Goal: Task Accomplishment & Management: Manage account settings

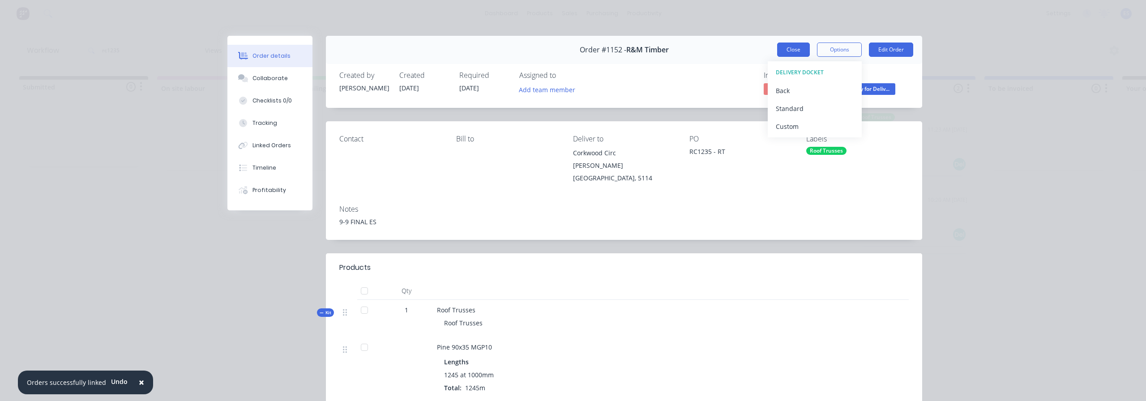
click at [795, 48] on button "Close" at bounding box center [793, 50] width 33 height 14
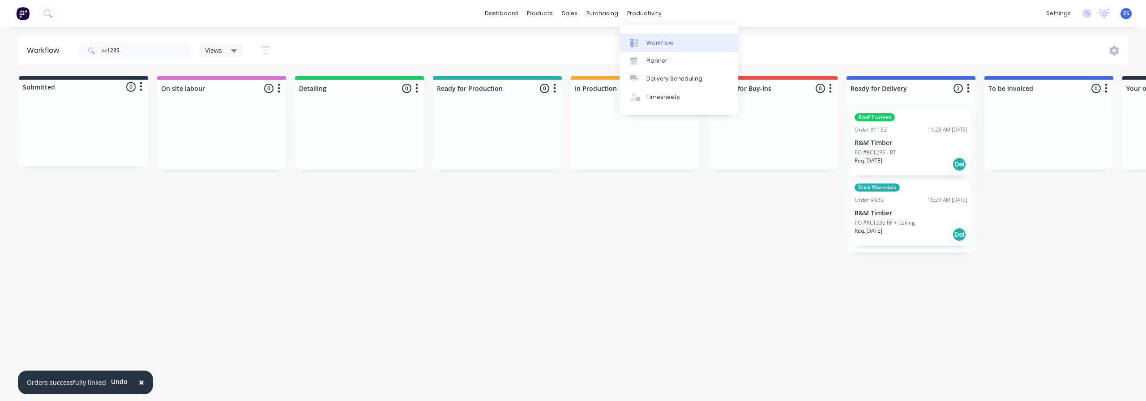
click at [655, 35] on link "Workflow" at bounding box center [679, 43] width 119 height 18
click at [655, 39] on div "Workflow" at bounding box center [659, 43] width 27 height 8
drag, startPoint x: 535, startPoint y: 286, endPoint x: 522, endPoint y: 292, distance: 14.2
click at [534, 286] on div "Workflow rc1235 Views Save new view None (Default) edit Show/Hide statuses Show…" at bounding box center [573, 209] width 1146 height 347
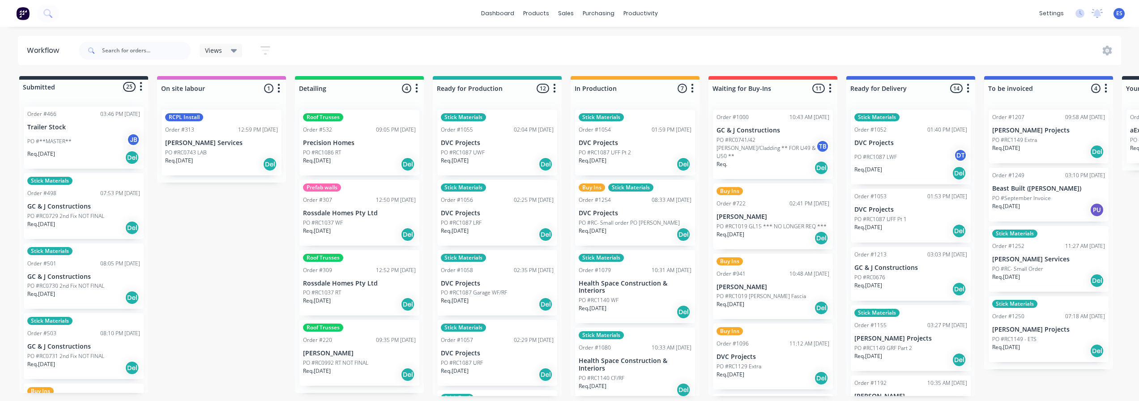
click at [398, 2] on div "dashboard products sales purchasing productivity dashboard products Product Cat…" at bounding box center [569, 13] width 1139 height 27
click at [593, 56] on link "Customers" at bounding box center [613, 61] width 119 height 18
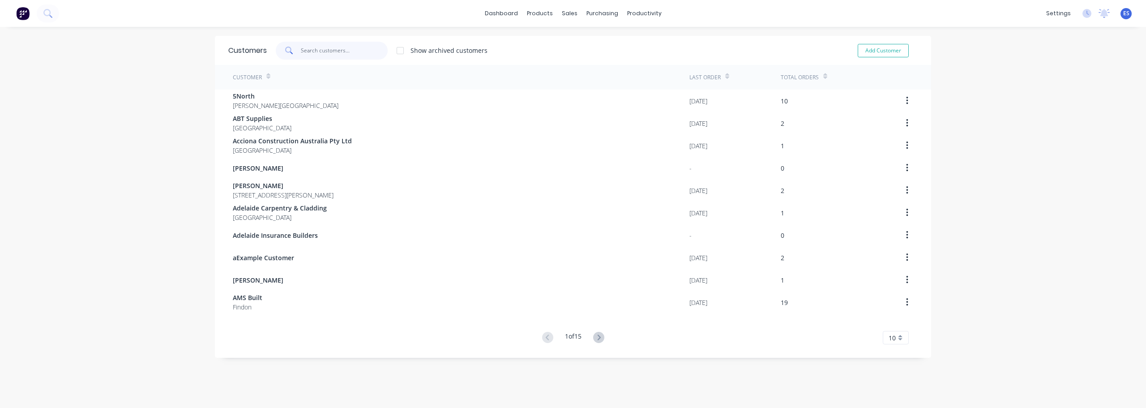
click at [321, 49] on input "text" at bounding box center [344, 51] width 87 height 18
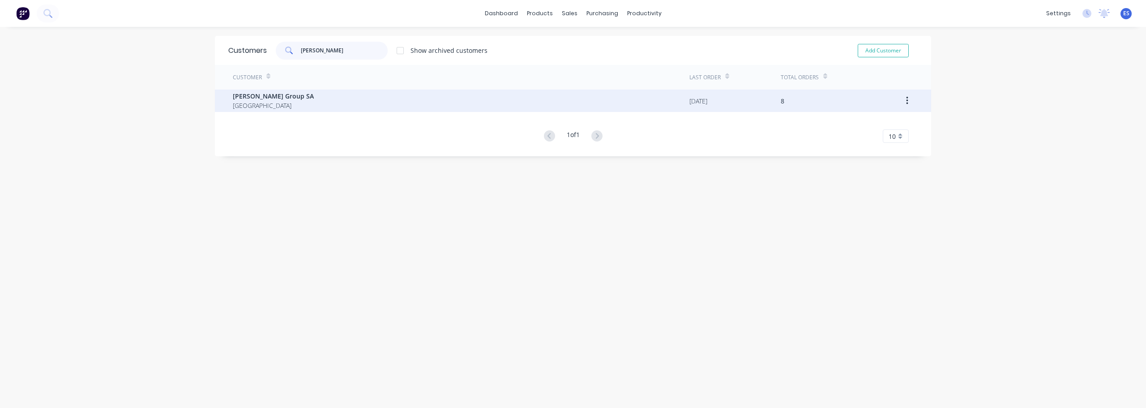
type input "METCALF"
click at [283, 105] on div "Metcalf Group SA Australia" at bounding box center [461, 101] width 457 height 22
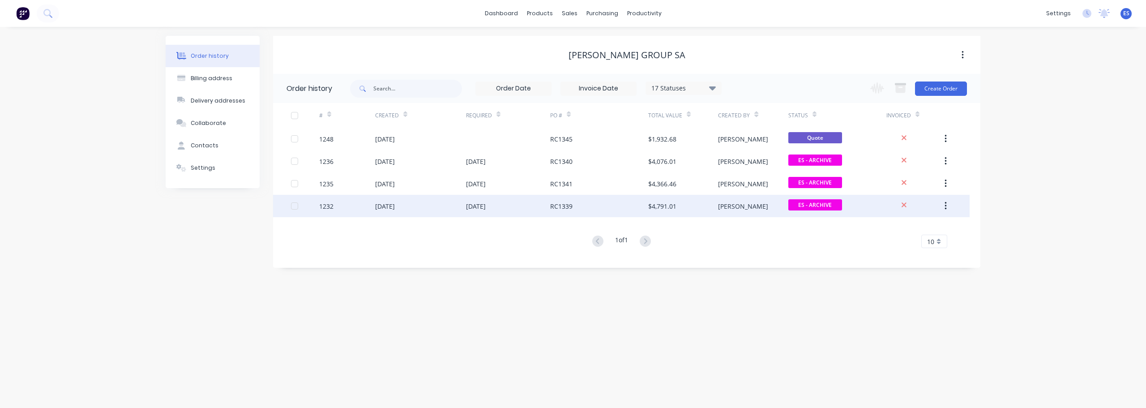
click at [643, 207] on div "RC1339" at bounding box center [599, 206] width 98 height 22
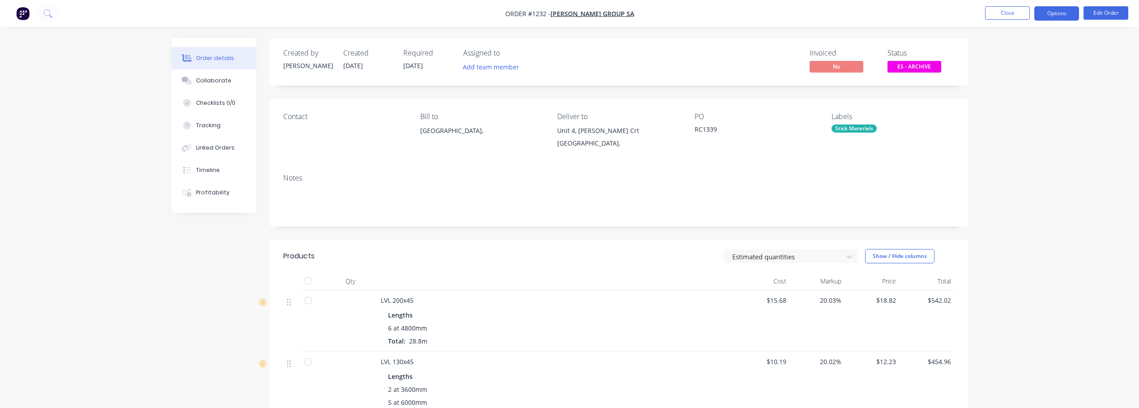
click at [1057, 17] on button "Options" at bounding box center [1057, 13] width 45 height 14
click at [1023, 215] on div "Duplicate" at bounding box center [1030, 215] width 82 height 13
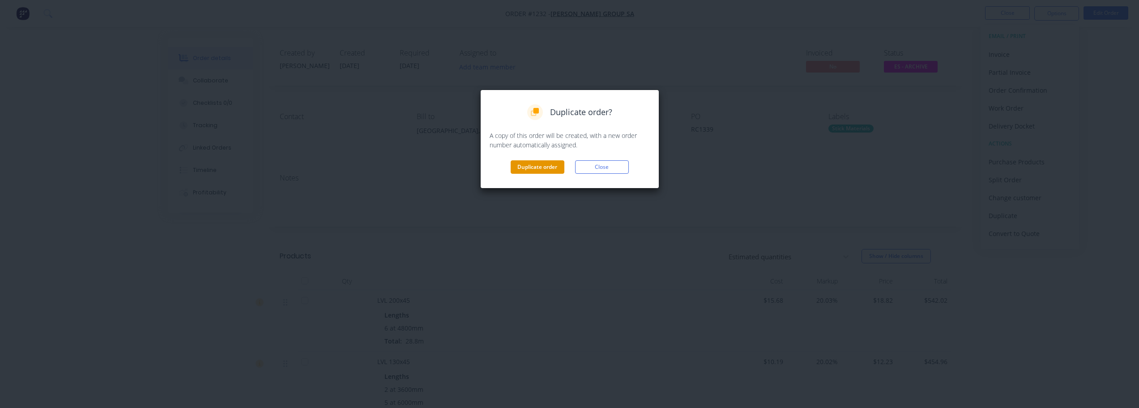
click at [554, 165] on button "Duplicate order" at bounding box center [538, 166] width 54 height 13
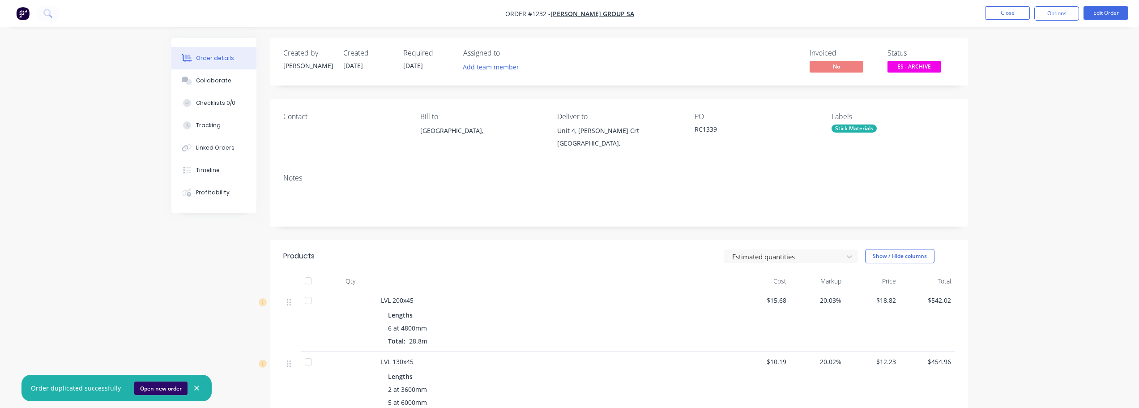
click at [158, 388] on button "Open new order" at bounding box center [160, 387] width 53 height 13
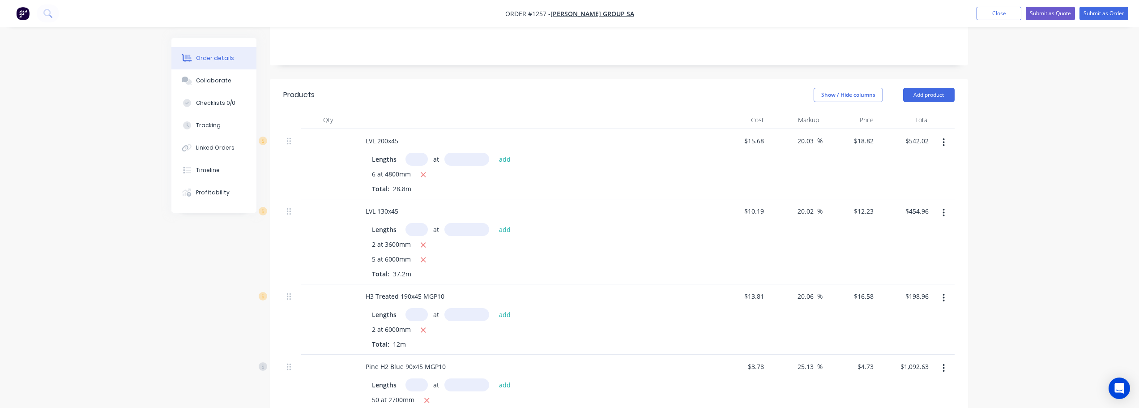
scroll to position [179, 0]
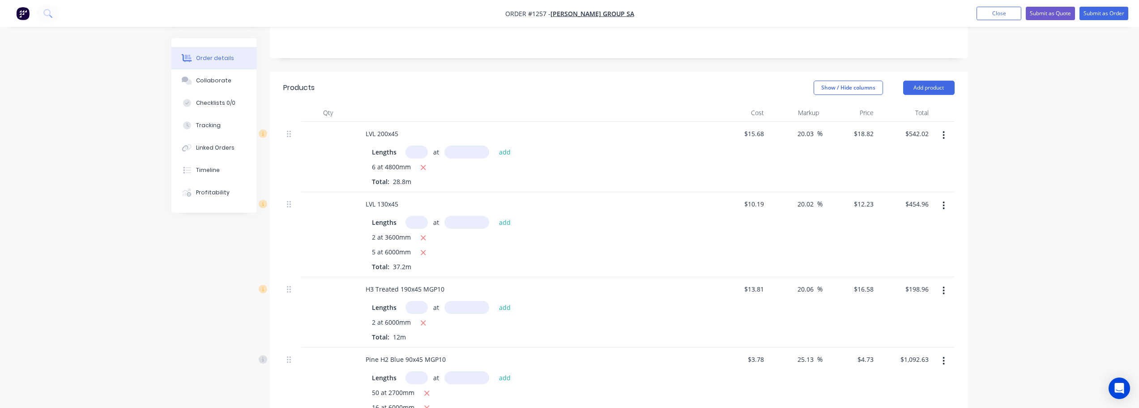
click at [946, 129] on button "button" at bounding box center [943, 135] width 21 height 16
drag, startPoint x: 926, startPoint y: 207, endPoint x: 931, endPoint y: 192, distance: 15.6
click at [927, 206] on div "Delete" at bounding box center [912, 212] width 69 height 13
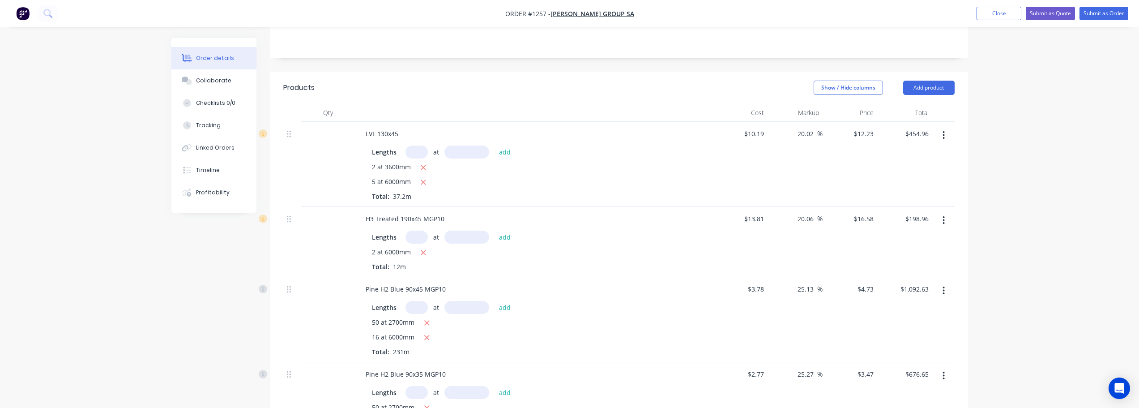
click at [947, 131] on button "button" at bounding box center [943, 135] width 21 height 16
drag, startPoint x: 928, startPoint y: 204, endPoint x: 937, endPoint y: 153, distance: 51.9
click at [929, 193] on div "Edit Duplicate Exclude from tax Delete" at bounding box center [912, 185] width 85 height 76
drag, startPoint x: 885, startPoint y: 202, endPoint x: 910, endPoint y: 172, distance: 39.4
click at [885, 206] on div "Delete" at bounding box center [912, 212] width 69 height 13
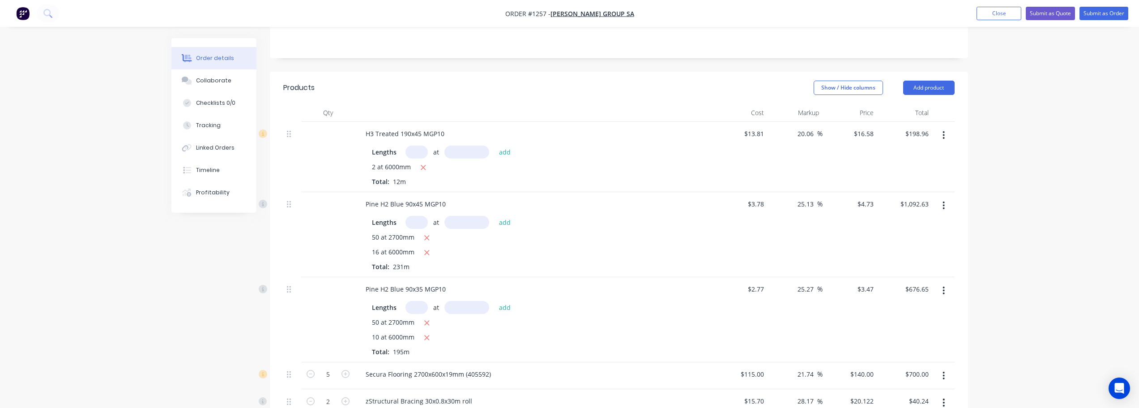
click at [941, 130] on button "button" at bounding box center [943, 135] width 21 height 16
drag, startPoint x: 916, startPoint y: 202, endPoint x: 937, endPoint y: 154, distance: 52.3
click at [916, 206] on div "Delete" at bounding box center [912, 212] width 69 height 13
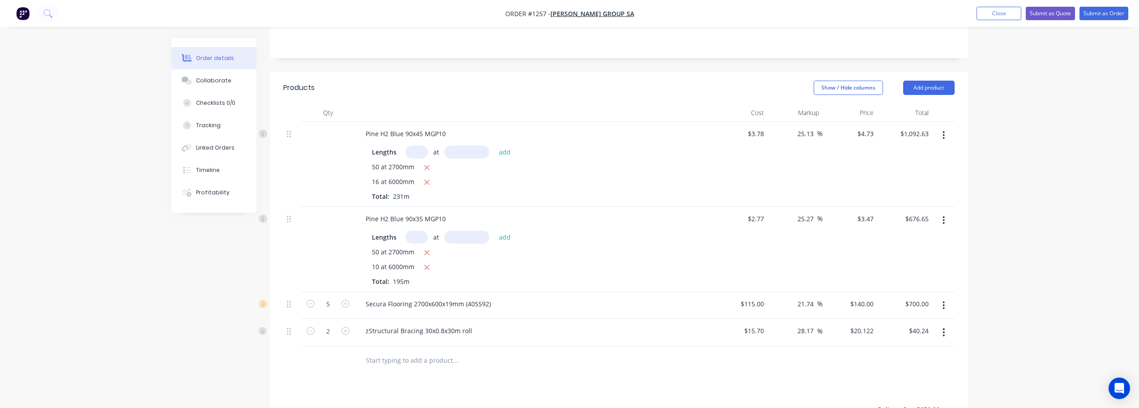
click at [942, 128] on button "button" at bounding box center [943, 135] width 21 height 16
drag, startPoint x: 913, startPoint y: 199, endPoint x: 920, endPoint y: 182, distance: 18.2
click at [913, 206] on div "Delete" at bounding box center [912, 212] width 69 height 13
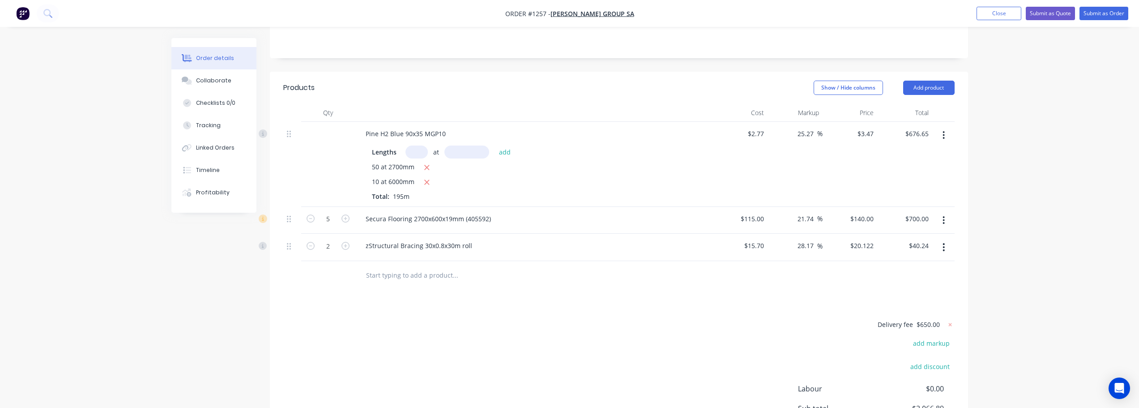
click at [942, 129] on button "button" at bounding box center [943, 135] width 21 height 16
drag, startPoint x: 902, startPoint y: 201, endPoint x: 930, endPoint y: 136, distance: 71.2
click at [903, 206] on div "Delete" at bounding box center [912, 212] width 69 height 13
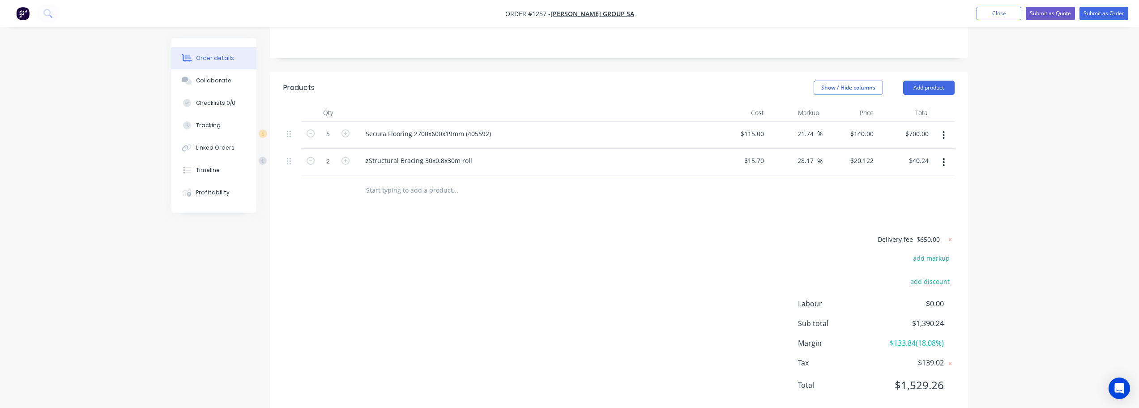
click at [941, 127] on button "button" at bounding box center [943, 135] width 21 height 16
click at [914, 203] on button "Delete" at bounding box center [912, 212] width 85 height 18
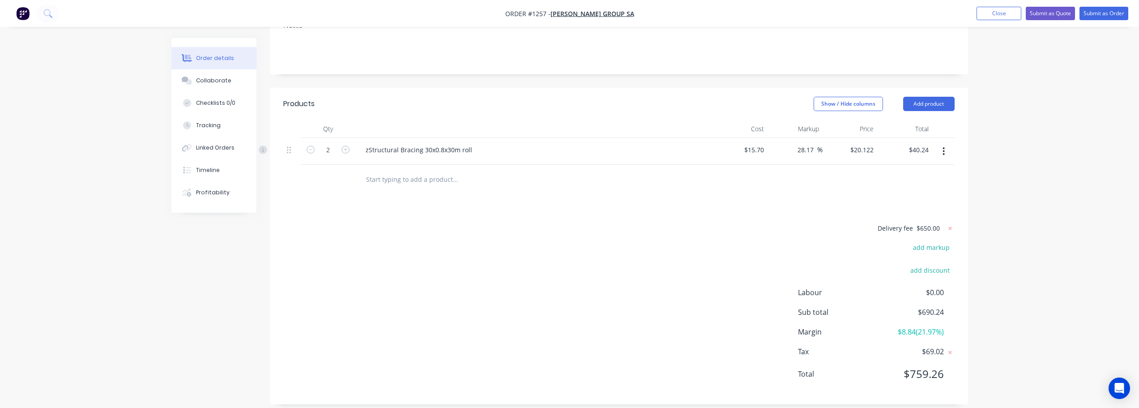
click at [946, 146] on button "button" at bounding box center [943, 151] width 21 height 16
click at [903, 223] on div "Delete" at bounding box center [912, 228] width 69 height 13
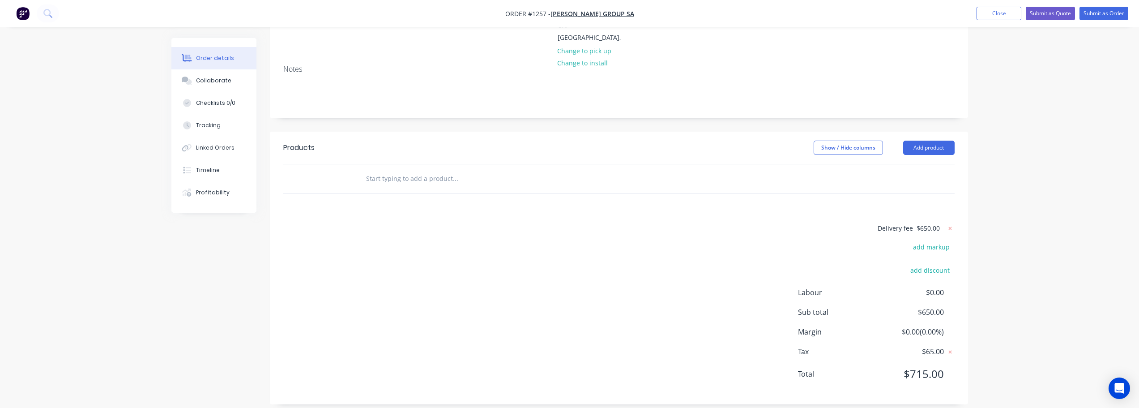
click at [428, 170] on input "text" at bounding box center [455, 179] width 179 height 18
type input "J"
type input "H"
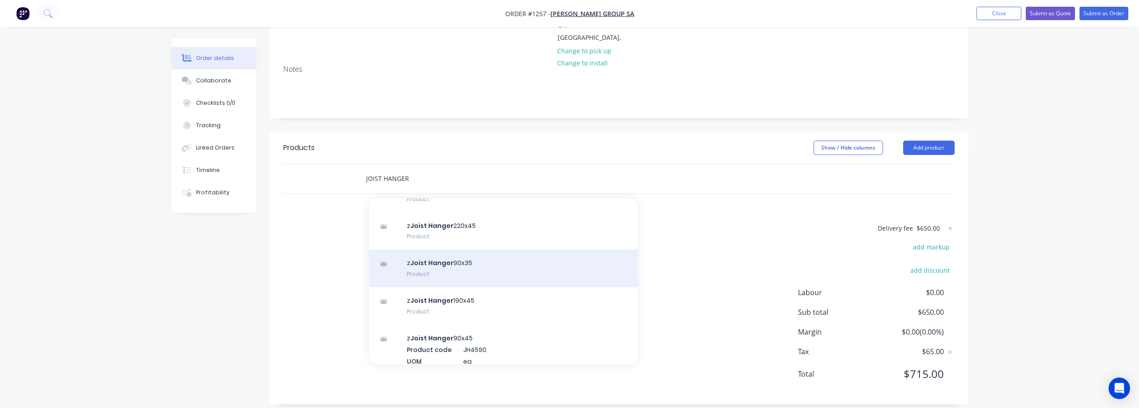
scroll to position [224, 0]
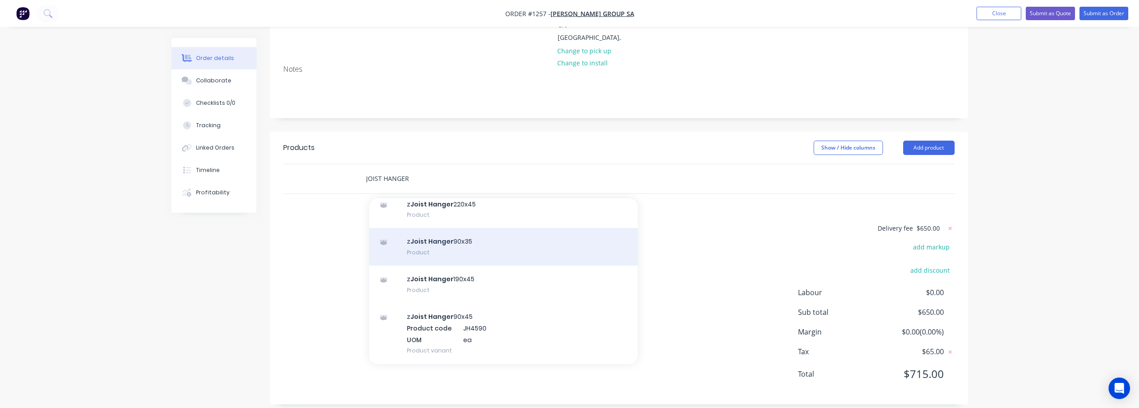
type input "JOIST HANGER"
click at [438, 236] on div "z Joist Hanger 90x35 Product" at bounding box center [503, 247] width 269 height 38
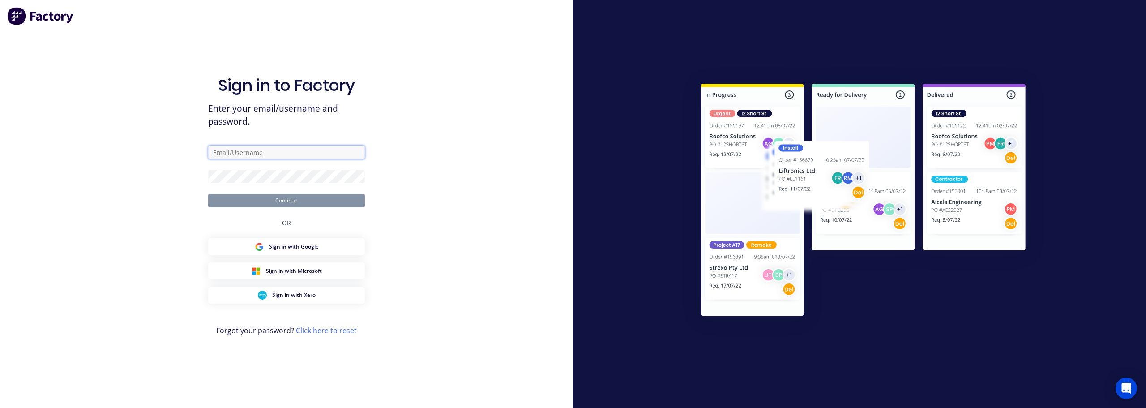
type input "[PERSON_NAME][EMAIL_ADDRESS][PERSON_NAME][DOMAIN_NAME]"
click at [270, 198] on button "Continue" at bounding box center [286, 200] width 157 height 13
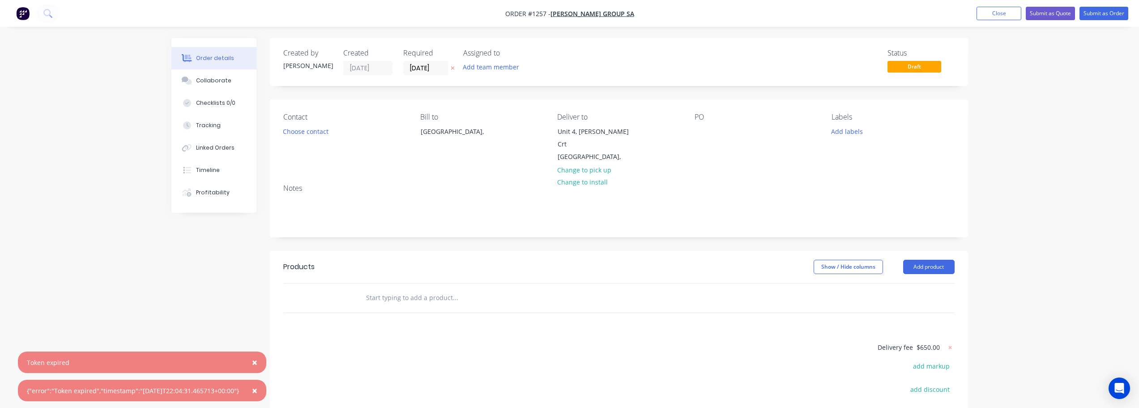
click at [428, 289] on input "text" at bounding box center [455, 298] width 179 height 18
type input "j"
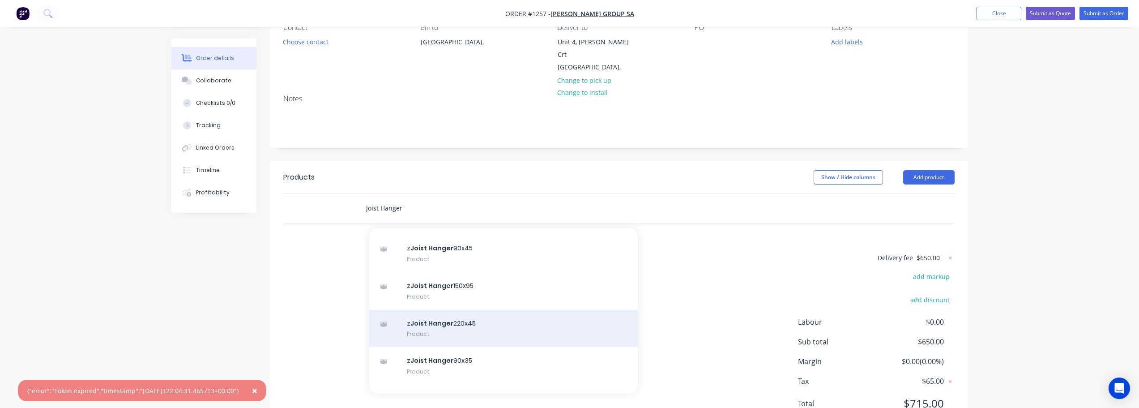
scroll to position [179, 0]
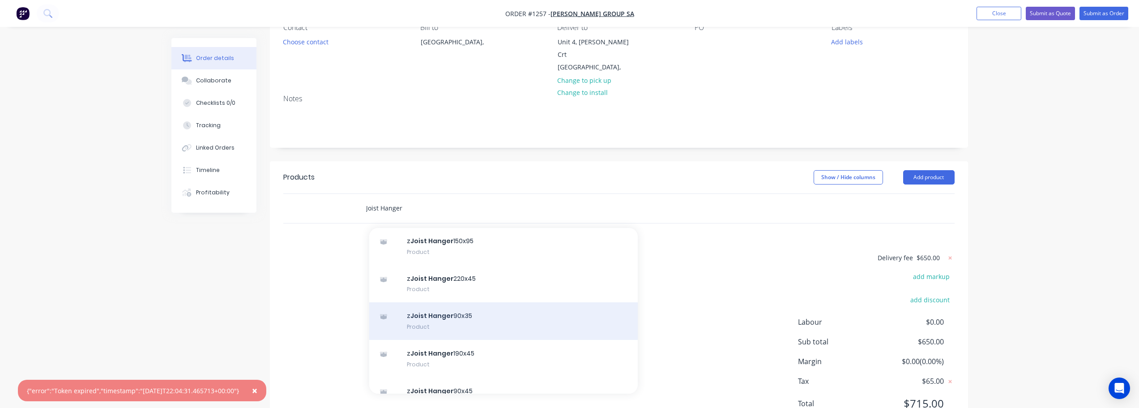
type input "Joist Hanger"
click at [438, 312] on div "z Joist Hanger 90x35 Product" at bounding box center [503, 321] width 269 height 38
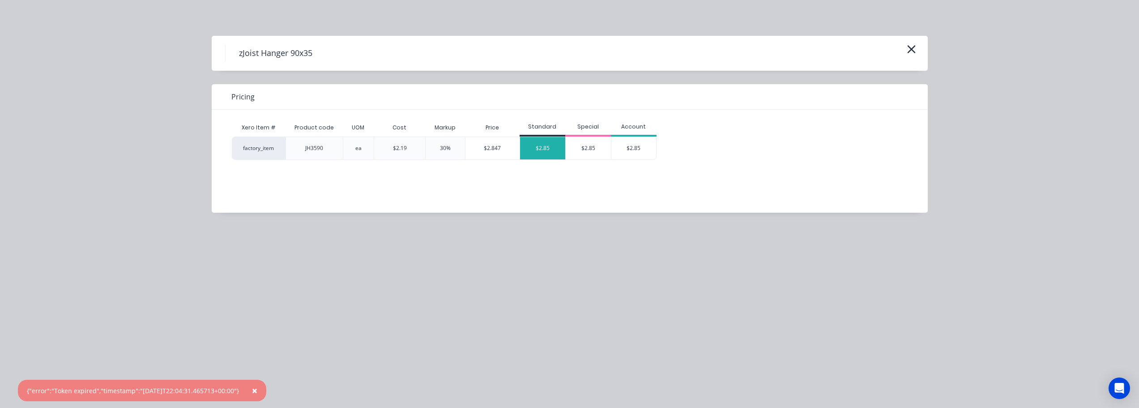
click at [549, 157] on div "$2.85" at bounding box center [542, 148] width 45 height 22
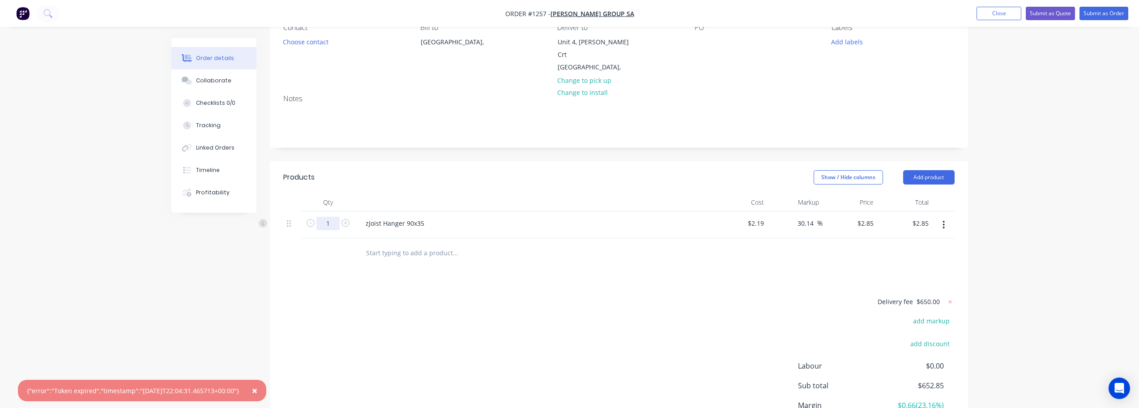
click at [335, 217] on input "1" at bounding box center [328, 223] width 23 height 13
type input "8"
type input "$22.80"
click at [447, 303] on div "Delivery fee $650.00 add markup add discount Labour $0.00 Sub total $652.85 Mar…" at bounding box center [619, 380] width 672 height 168
click at [426, 244] on input "text" at bounding box center [455, 253] width 179 height 18
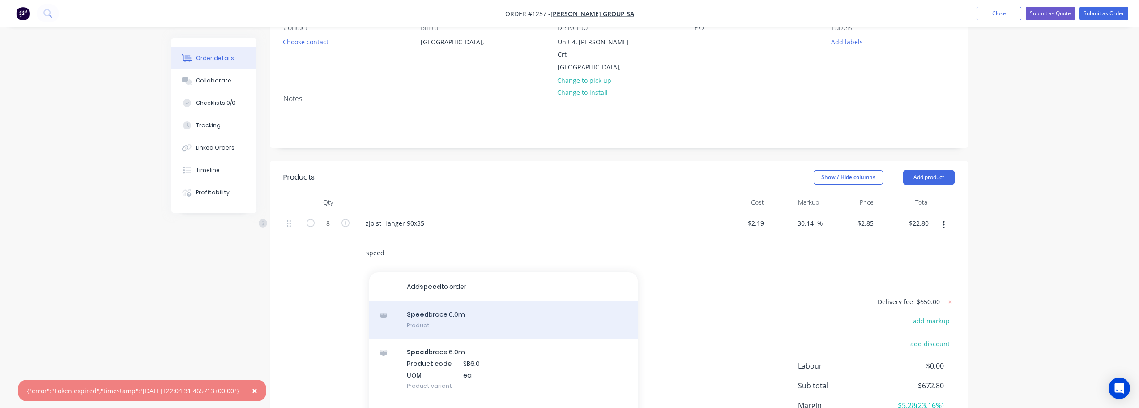
type input "speed"
click at [457, 317] on div "Speed brace 6.0m Product" at bounding box center [503, 320] width 269 height 38
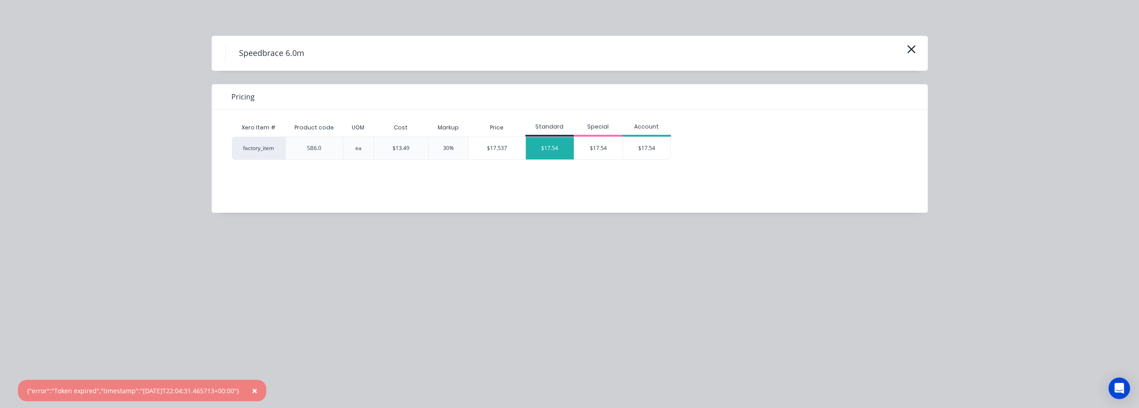
click at [539, 148] on div "$17.54" at bounding box center [550, 148] width 48 height 22
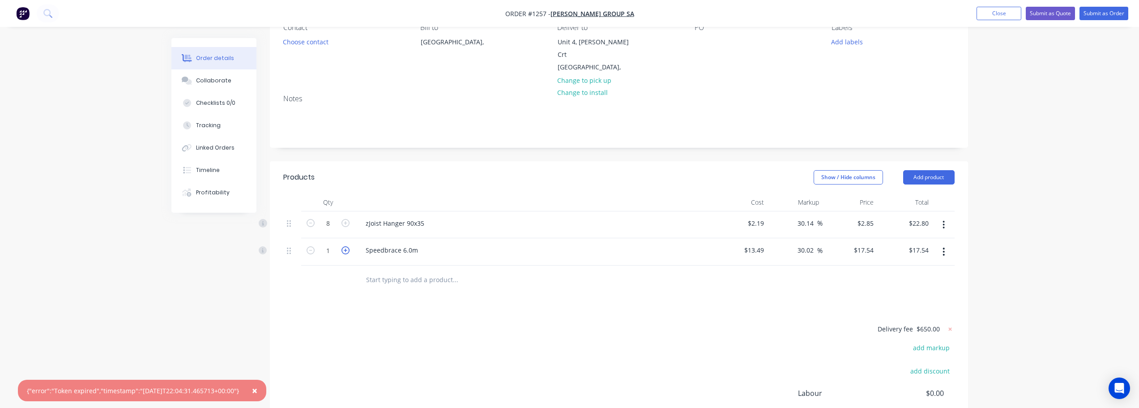
click at [343, 246] on icon "button" at bounding box center [346, 250] width 8 height 8
type input "2"
type input "$35.08"
click at [343, 246] on icon "button" at bounding box center [346, 250] width 8 height 8
type input "3"
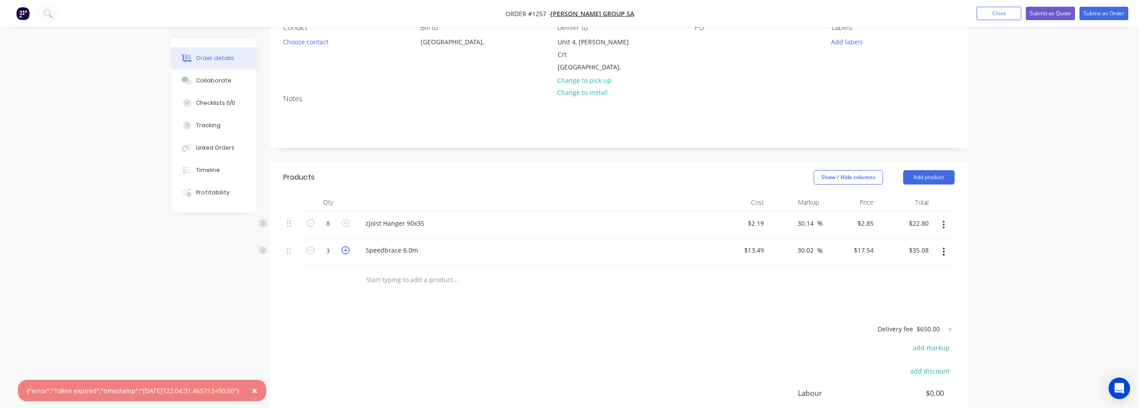
type input "$52.62"
click at [343, 246] on icon "button" at bounding box center [346, 250] width 8 height 8
type input "4"
type input "$70.16"
click at [343, 246] on icon "button" at bounding box center [346, 250] width 8 height 8
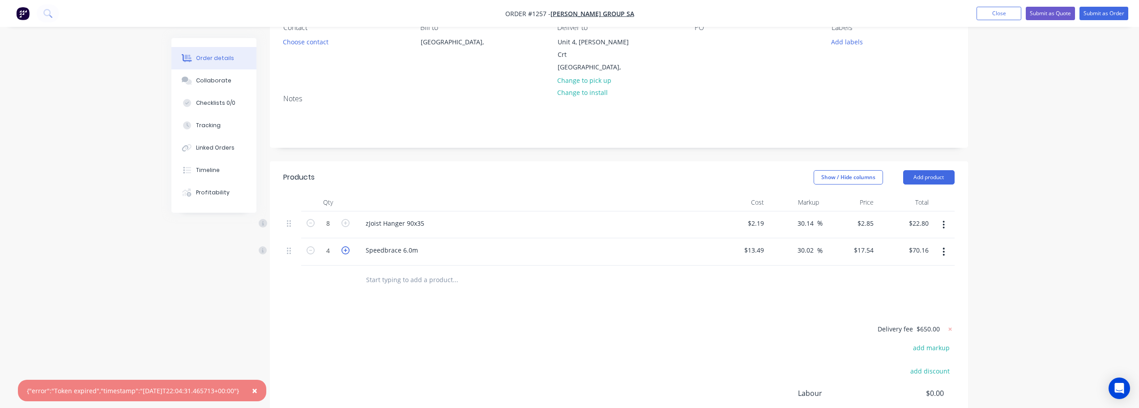
type input "5"
type input "$87.70"
click at [343, 246] on icon "button" at bounding box center [346, 250] width 8 height 8
type input "6"
type input "$105.24"
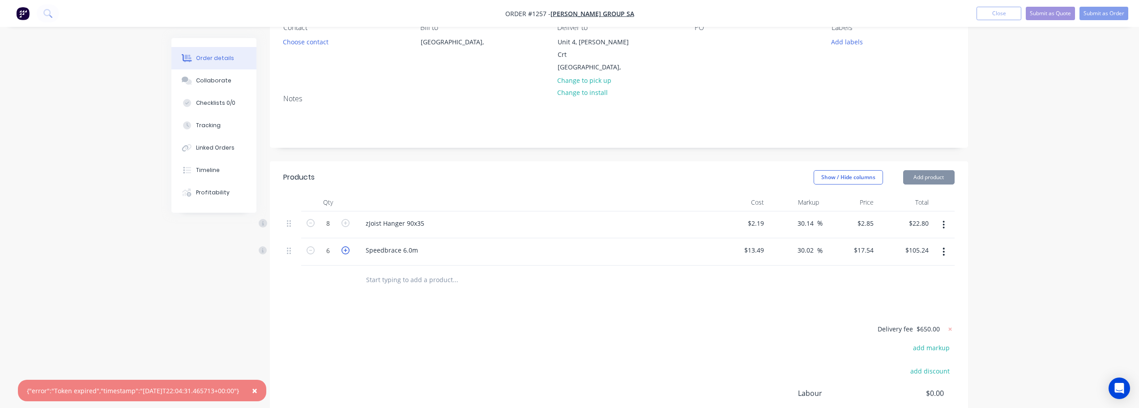
click at [343, 246] on icon "button" at bounding box center [346, 250] width 8 height 8
type input "7"
type input "$122.78"
click at [343, 246] on icon "button" at bounding box center [346, 250] width 8 height 8
type input "8"
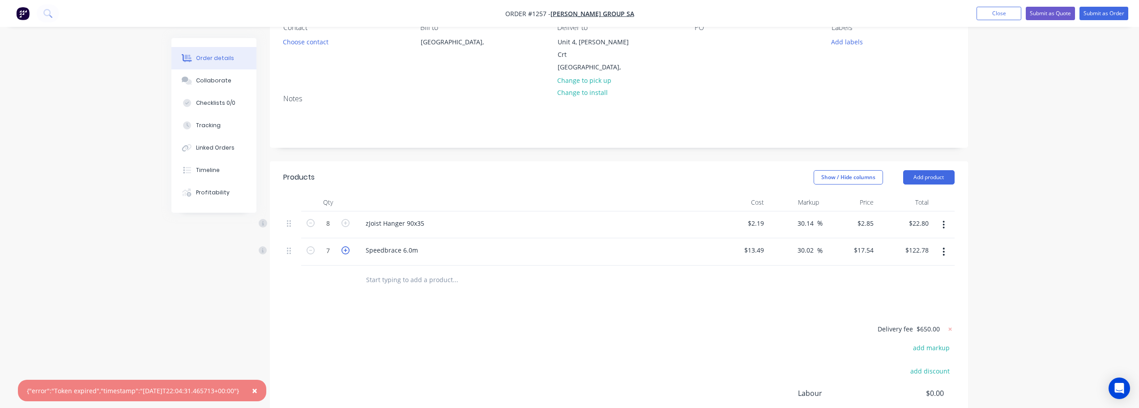
type input "$140.32"
click at [398, 273] on input "text" at bounding box center [455, 280] width 179 height 18
type input "3"
type input "m"
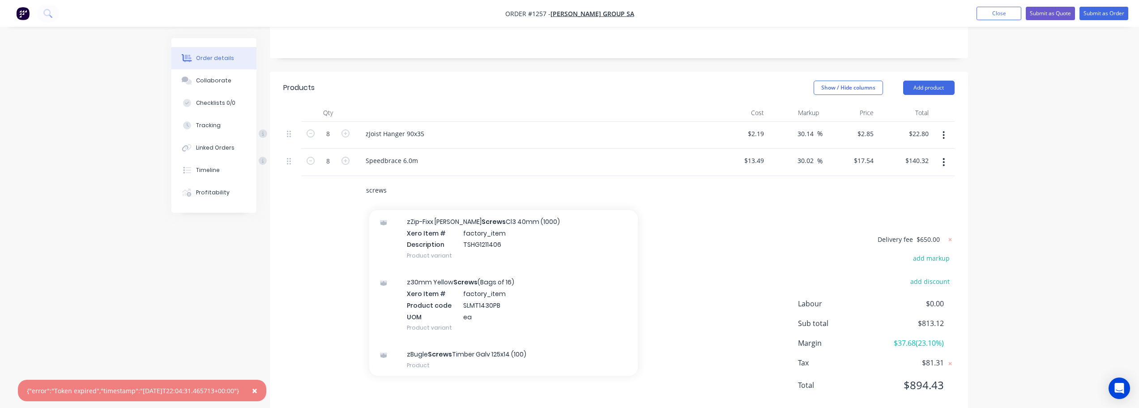
scroll to position [269, 0]
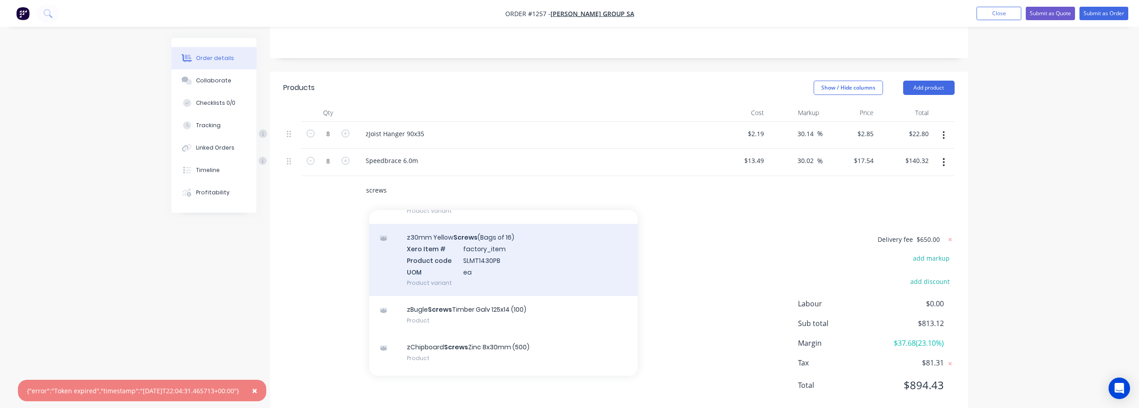
type input "screws"
click at [440, 239] on div "z30mm Yellow Screws (Bags of 16) Xero Item # factory_item Product code SLMT1430…" at bounding box center [503, 260] width 269 height 72
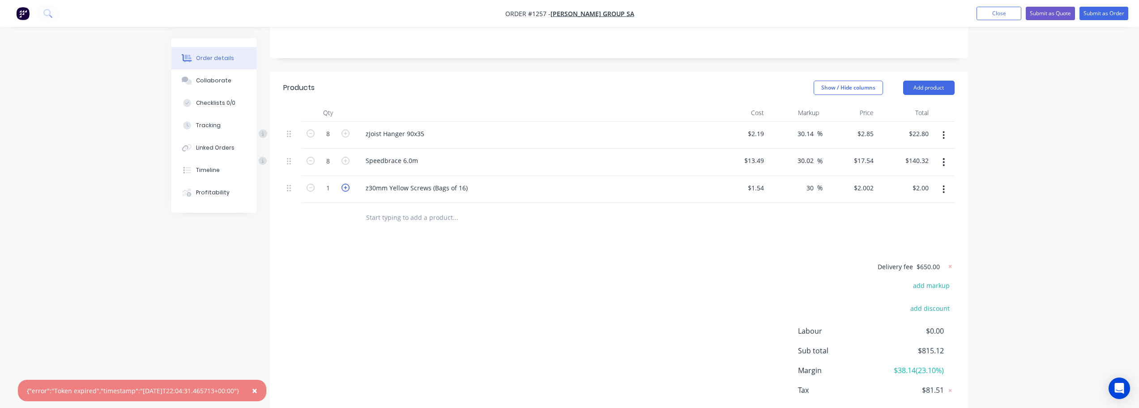
click at [347, 184] on icon "button" at bounding box center [346, 188] width 8 height 8
type input "2"
type input "$4.00"
click at [347, 184] on icon "button" at bounding box center [346, 188] width 8 height 8
type input "3"
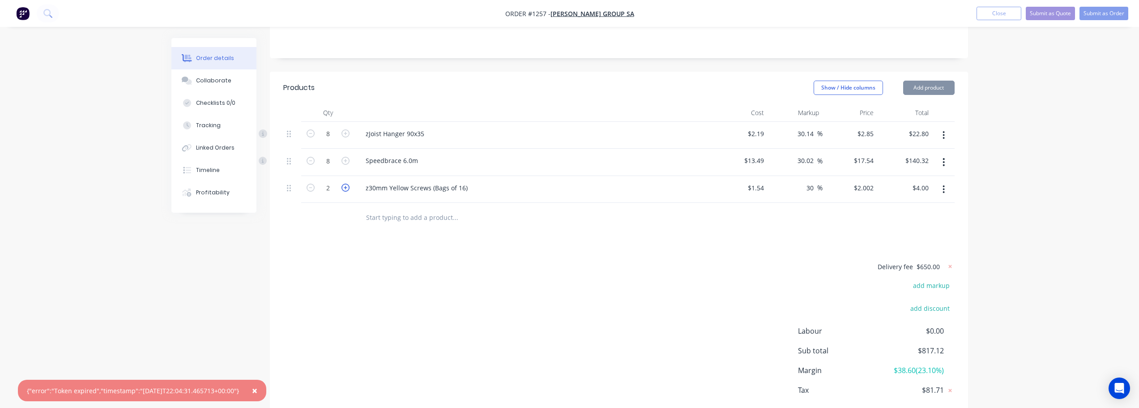
type input "$6.01"
click at [347, 184] on icon "button" at bounding box center [346, 188] width 8 height 8
type input "4"
type input "$8.01"
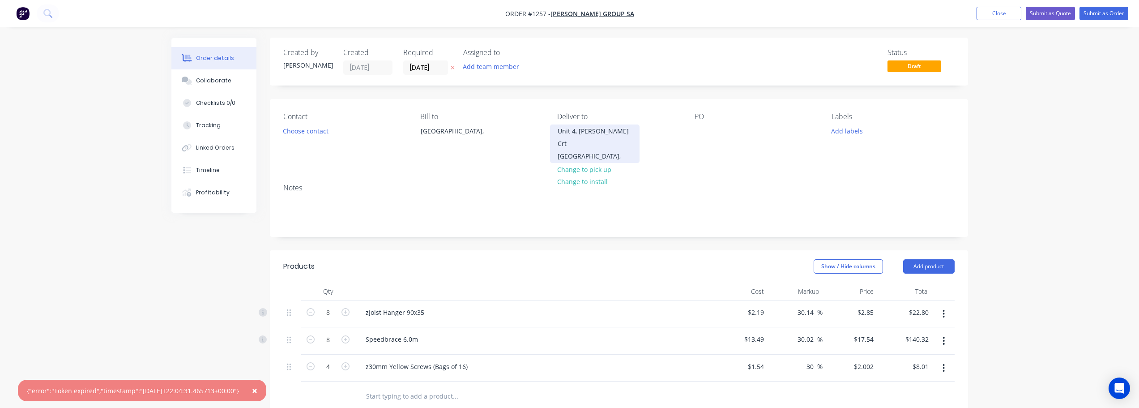
scroll to position [0, 0]
click at [698, 132] on div at bounding box center [702, 131] width 14 height 13
click at [859, 128] on button "Add labels" at bounding box center [847, 131] width 41 height 12
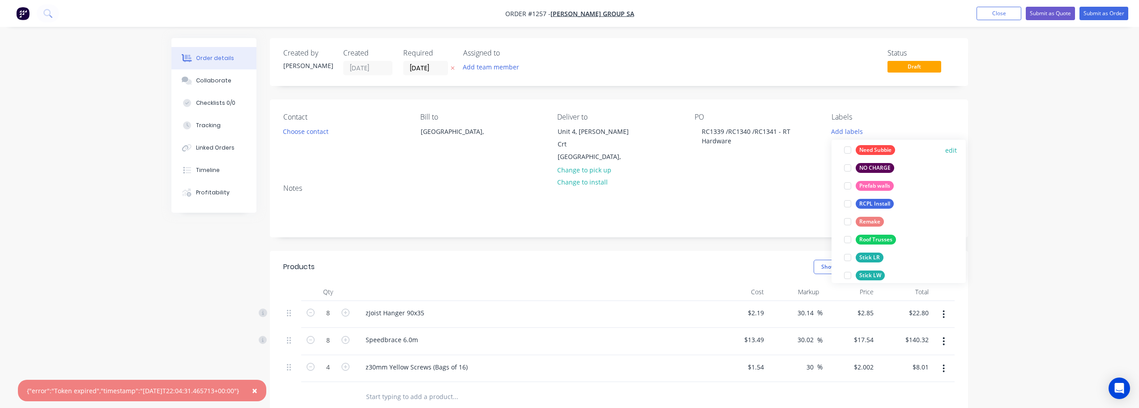
scroll to position [179, 0]
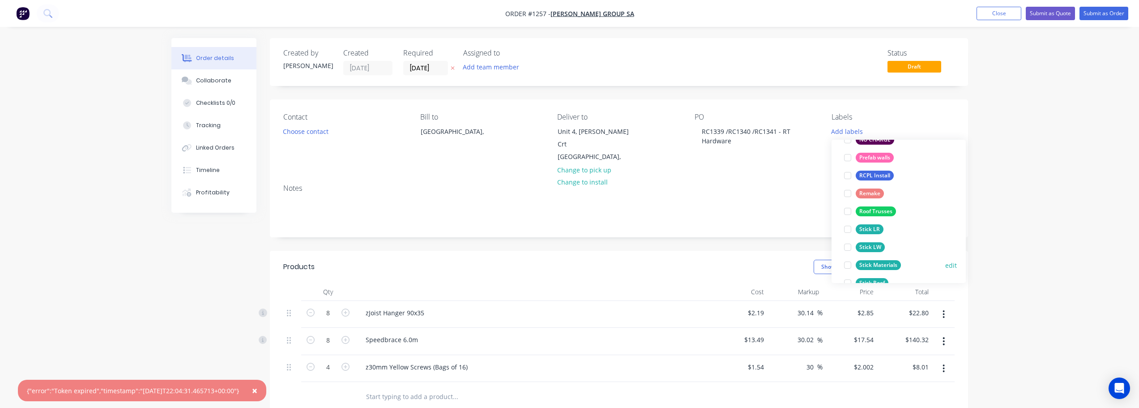
click at [897, 265] on div "Stick Materials" at bounding box center [878, 265] width 45 height 10
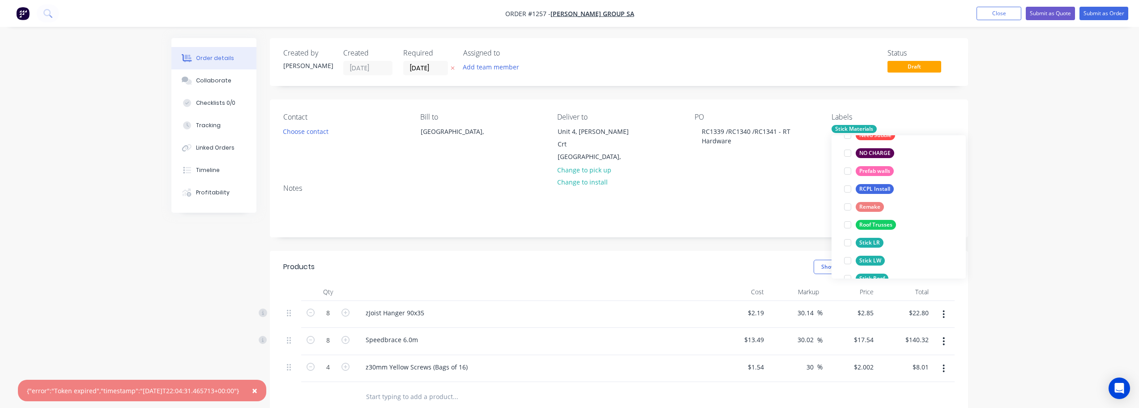
scroll to position [0, 0]
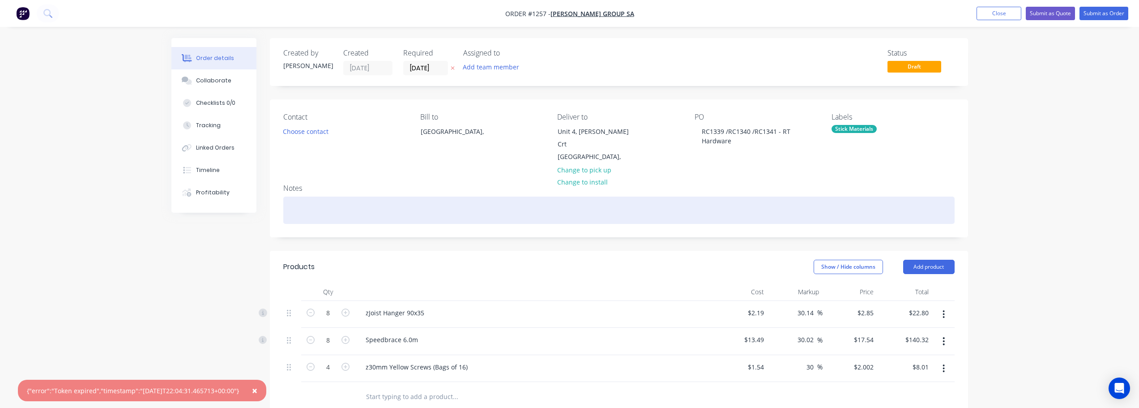
click at [736, 199] on div at bounding box center [619, 210] width 672 height 27
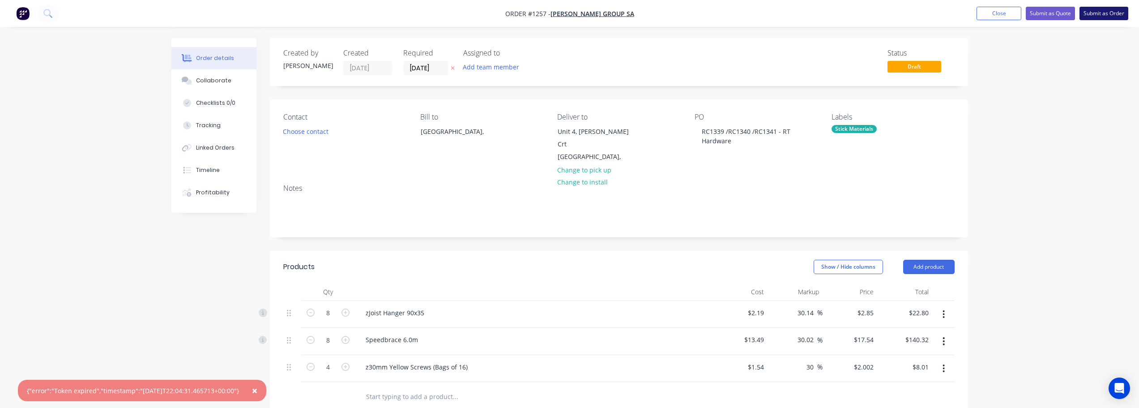
click at [1096, 11] on button "Submit as Order" at bounding box center [1104, 13] width 49 height 13
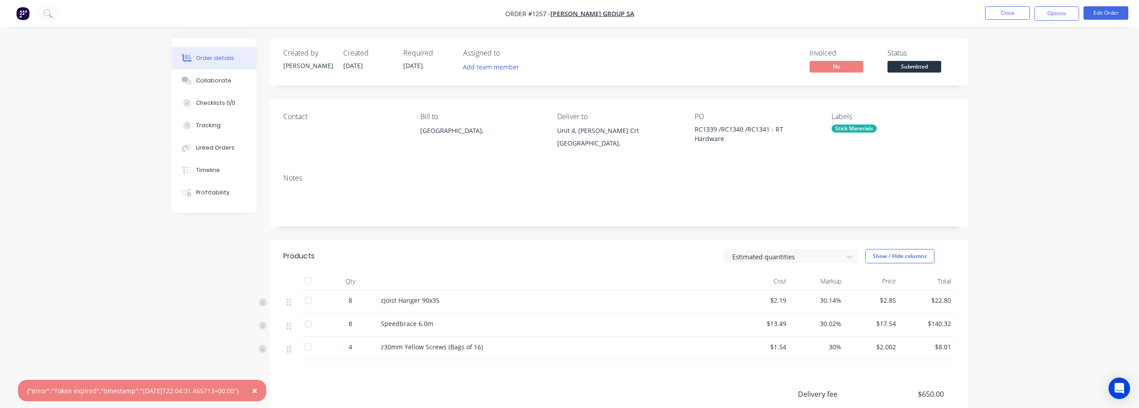
click at [1060, 23] on nav "Order #1257 - [PERSON_NAME] Group SA Close Options Edit Order" at bounding box center [569, 13] width 1139 height 27
click at [1059, 20] on button "Options" at bounding box center [1057, 13] width 45 height 14
click at [1029, 112] on div "Work Order" at bounding box center [1030, 108] width 82 height 13
click at [1027, 90] on div "Without pricing" at bounding box center [1030, 90] width 82 height 13
click at [1005, 12] on button "Close" at bounding box center [1007, 12] width 45 height 13
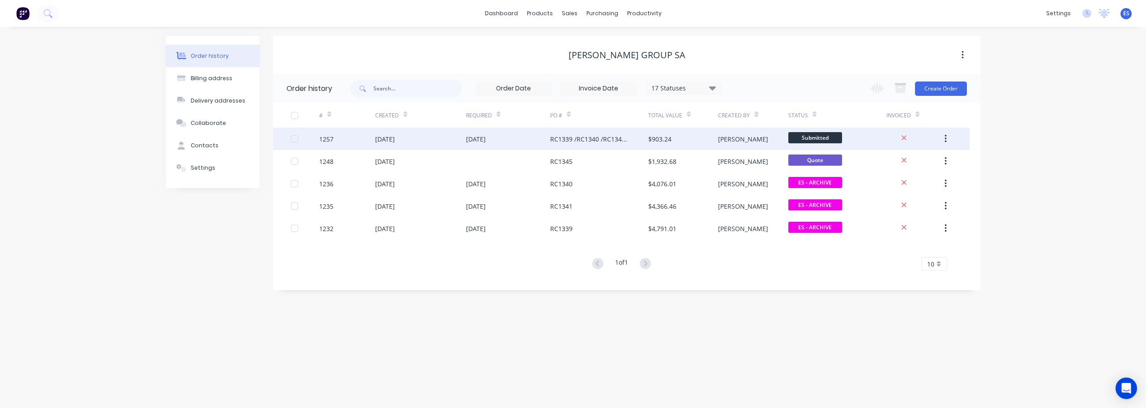
click at [817, 128] on div "Submitted" at bounding box center [837, 139] width 98 height 22
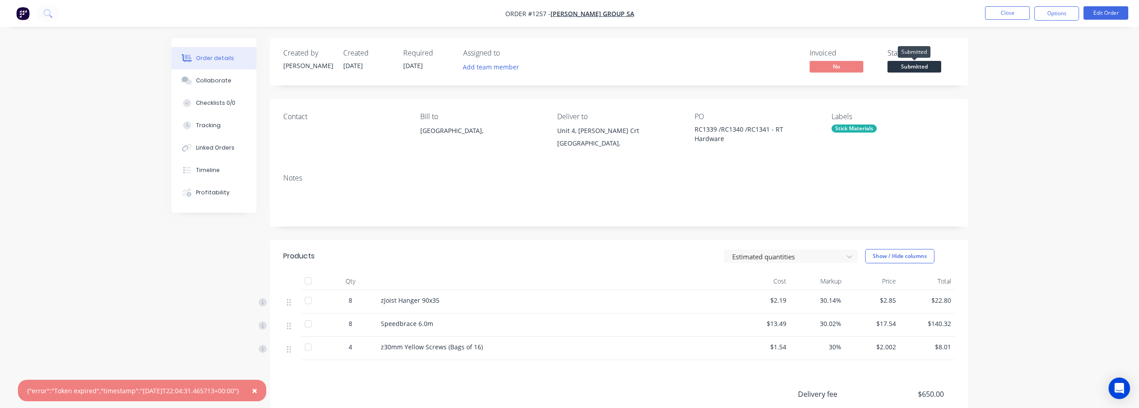
click at [900, 70] on span "Submitted" at bounding box center [915, 66] width 54 height 11
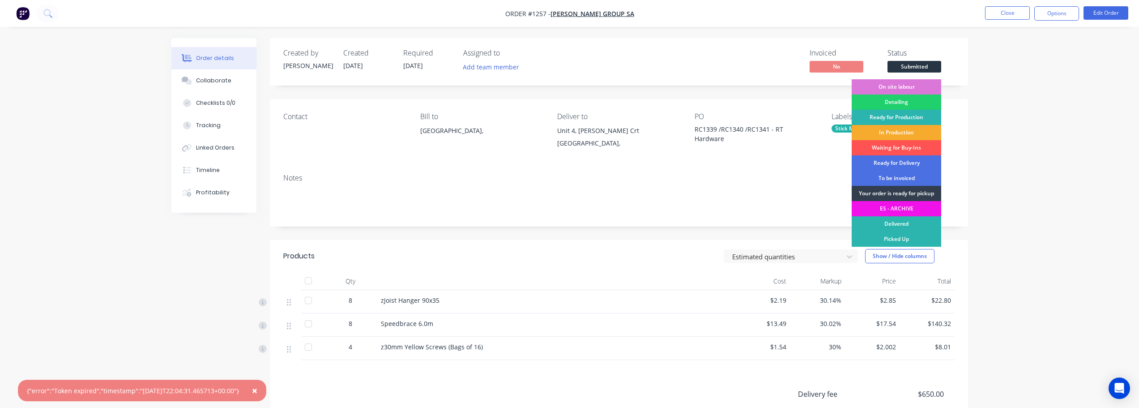
click at [916, 135] on div "In Production" at bounding box center [897, 132] width 90 height 15
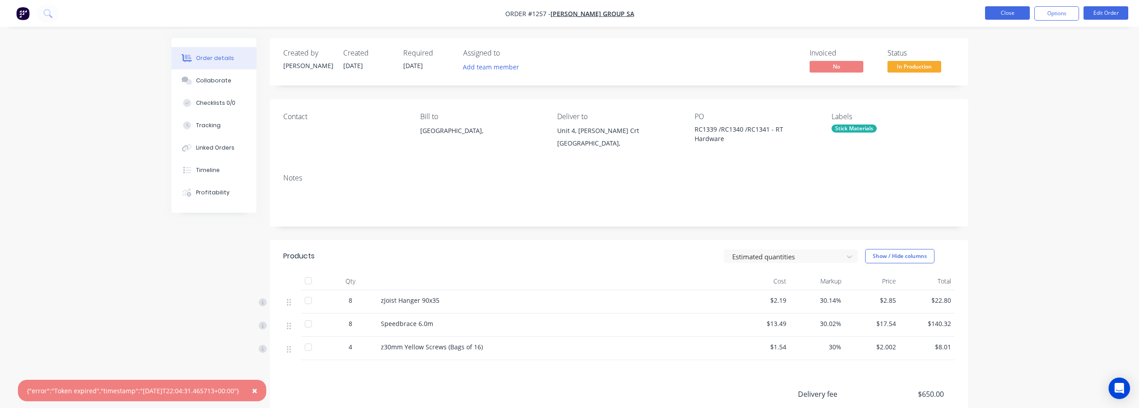
click at [1010, 13] on button "Close" at bounding box center [1007, 12] width 45 height 13
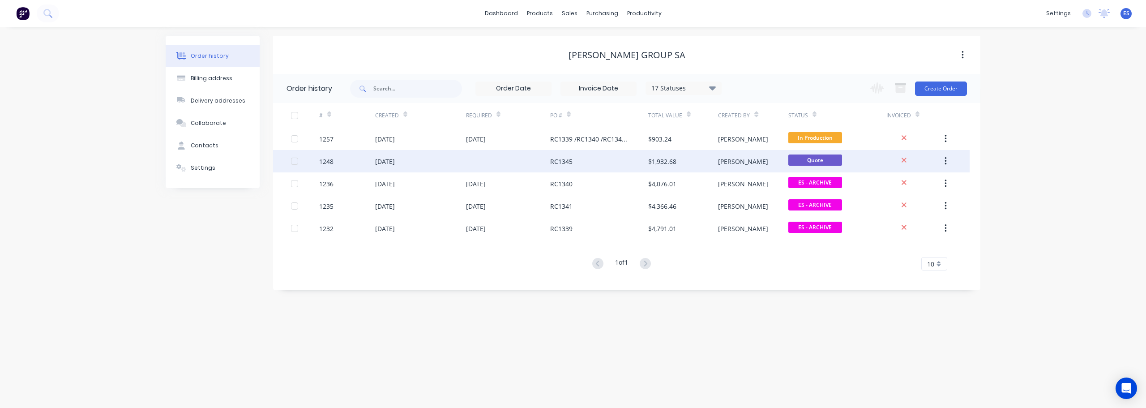
click at [623, 155] on div "RC1345" at bounding box center [599, 161] width 98 height 22
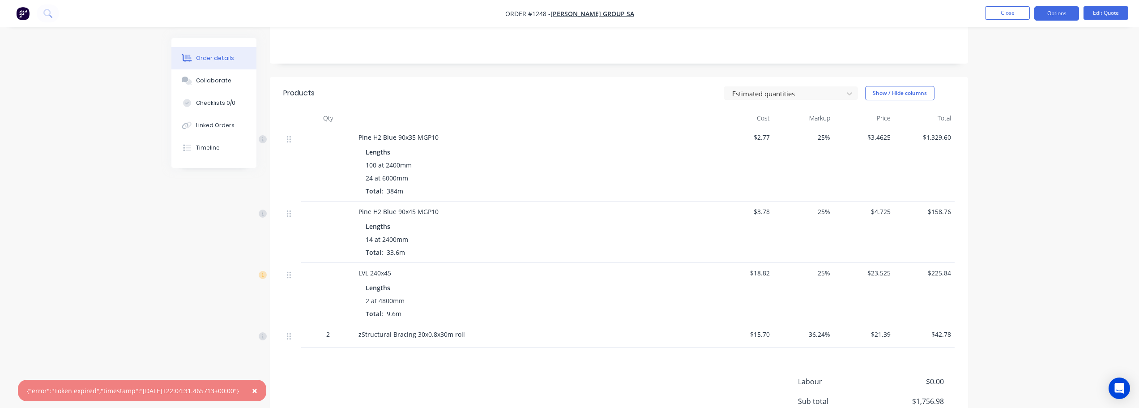
scroll to position [179, 0]
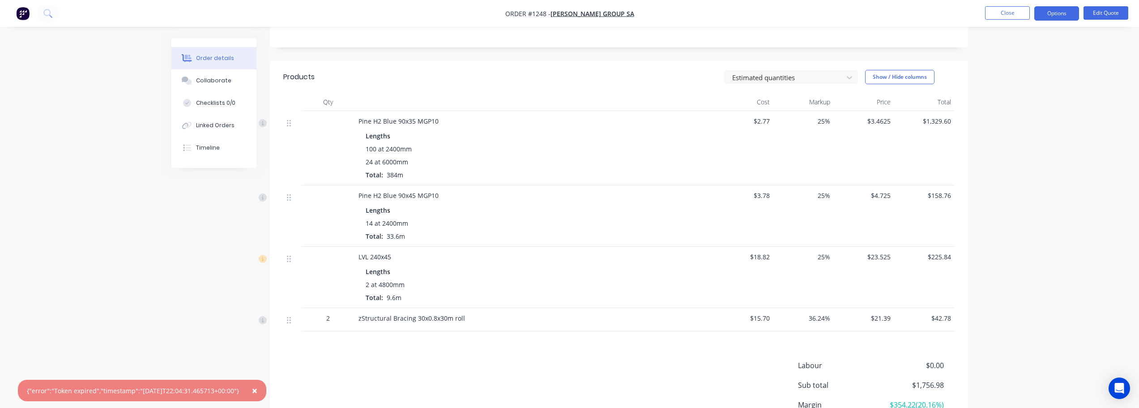
click at [257, 391] on span "×" at bounding box center [254, 390] width 5 height 13
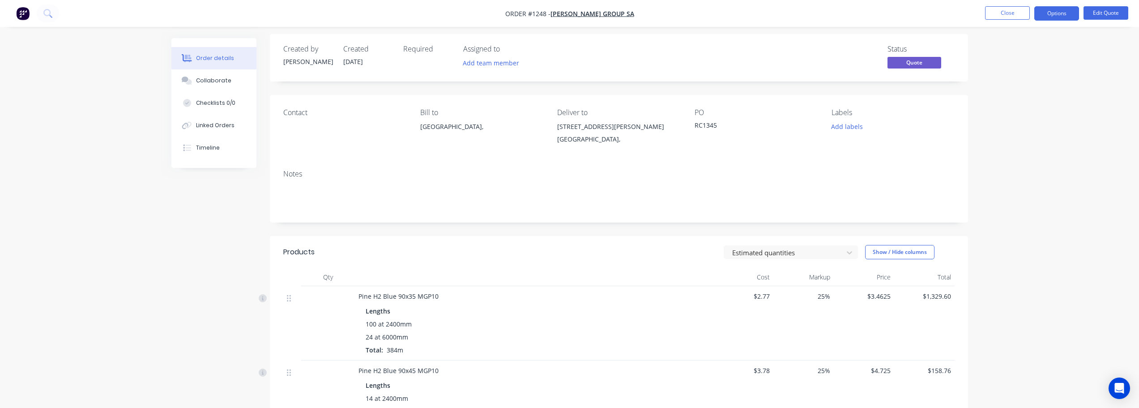
scroll to position [0, 0]
click at [903, 65] on span "Quote" at bounding box center [915, 66] width 54 height 11
click at [1119, 11] on button "Edit Quote" at bounding box center [1106, 12] width 45 height 13
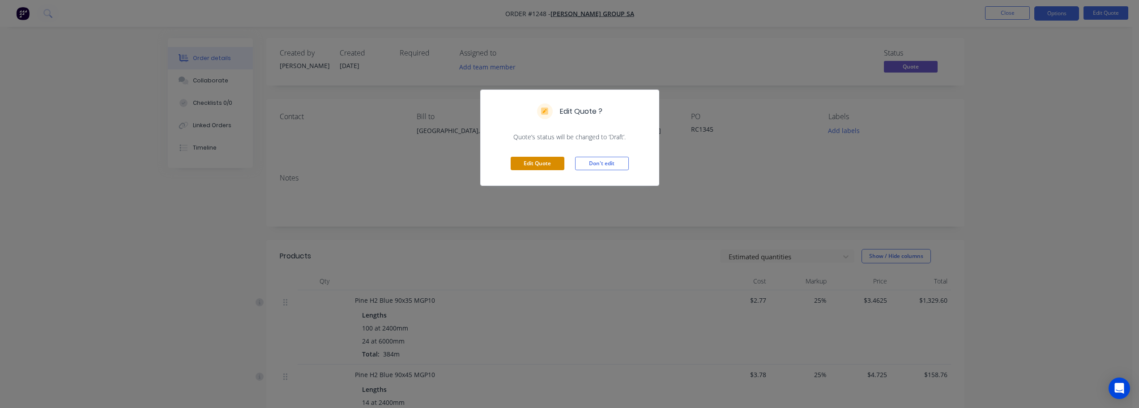
click at [556, 162] on button "Edit Quote" at bounding box center [538, 163] width 54 height 13
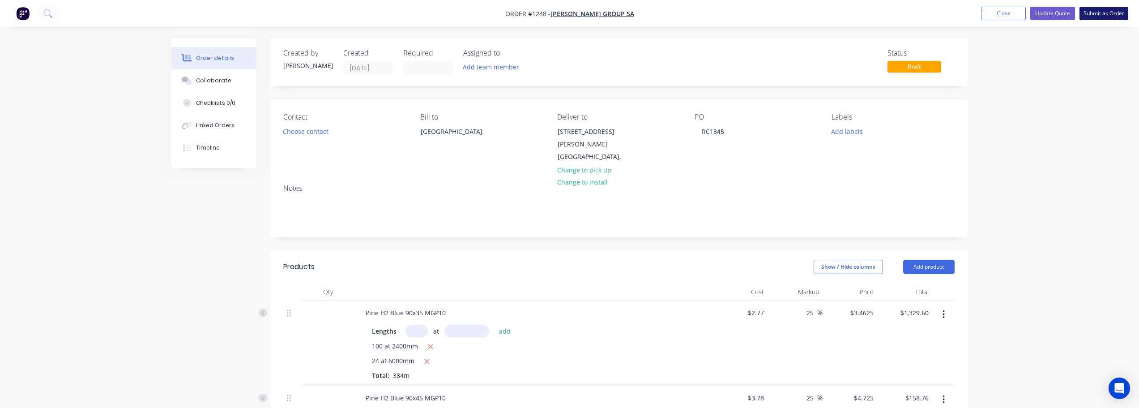
click at [1094, 12] on button "Submit as Order" at bounding box center [1104, 13] width 49 height 13
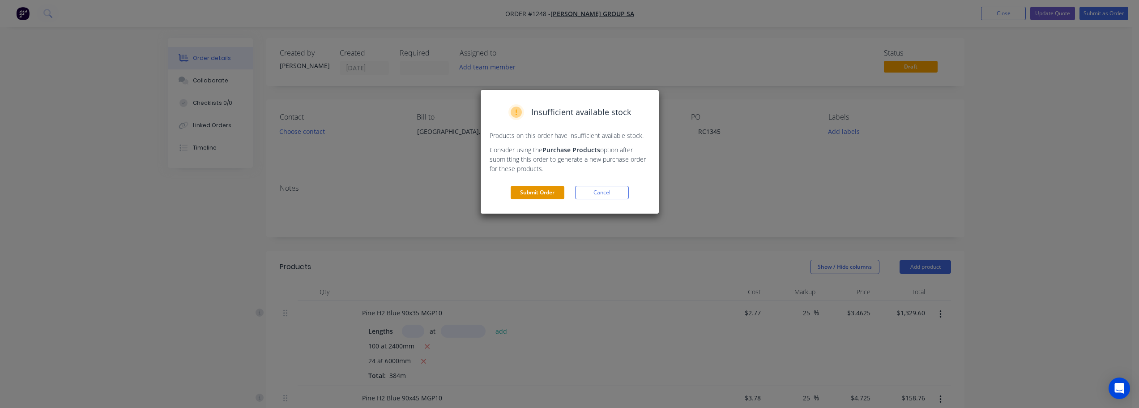
click at [540, 198] on button "Submit Order" at bounding box center [538, 192] width 54 height 13
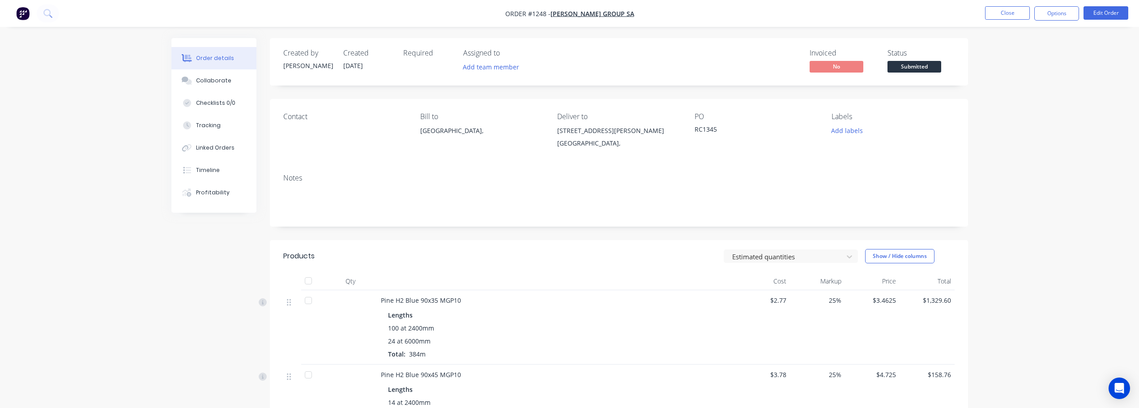
click at [920, 66] on span "Submitted" at bounding box center [915, 66] width 54 height 11
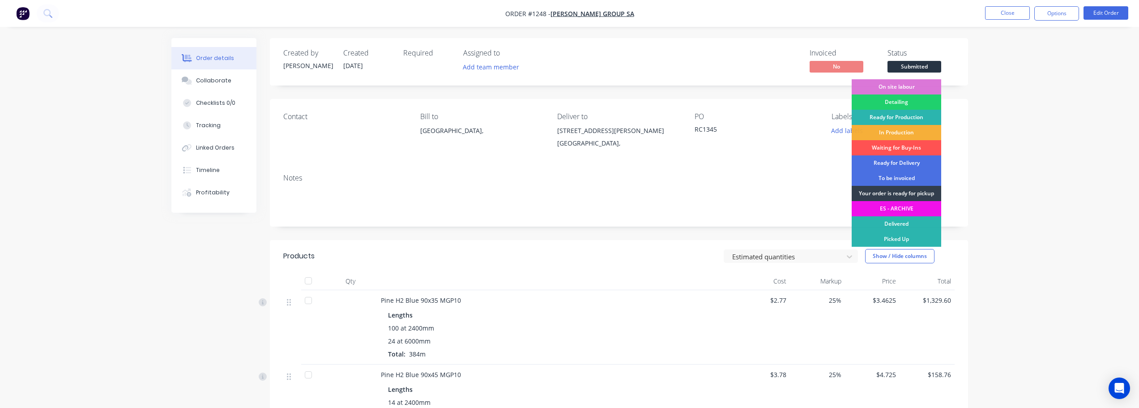
click at [913, 133] on div "In Production" at bounding box center [897, 132] width 90 height 15
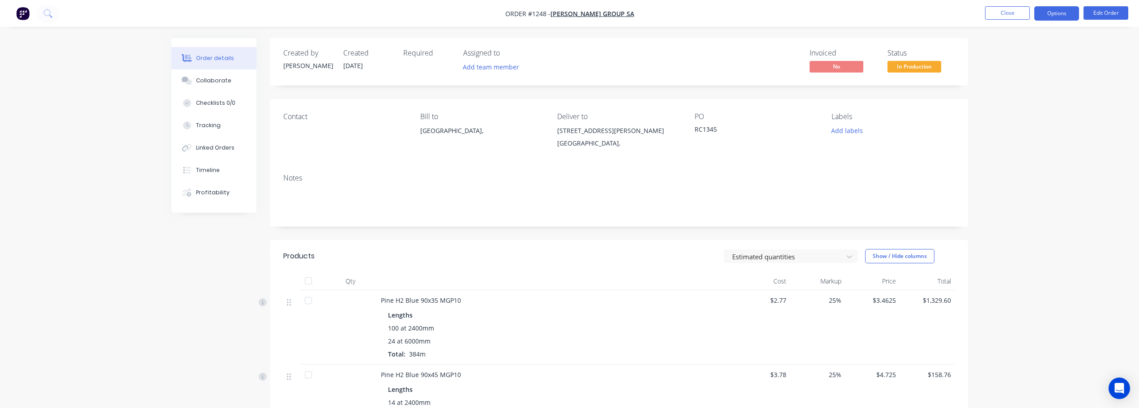
click at [1044, 15] on button "Options" at bounding box center [1057, 13] width 45 height 14
click at [1033, 109] on div "Work Order" at bounding box center [1030, 108] width 82 height 13
click at [1027, 89] on div "Without pricing" at bounding box center [1030, 90] width 82 height 13
click at [1056, 16] on button "Options" at bounding box center [1057, 13] width 45 height 14
click at [1054, 3] on nav "Order #1248 - [PERSON_NAME] Group SA Close Options Edit Order" at bounding box center [569, 13] width 1139 height 27
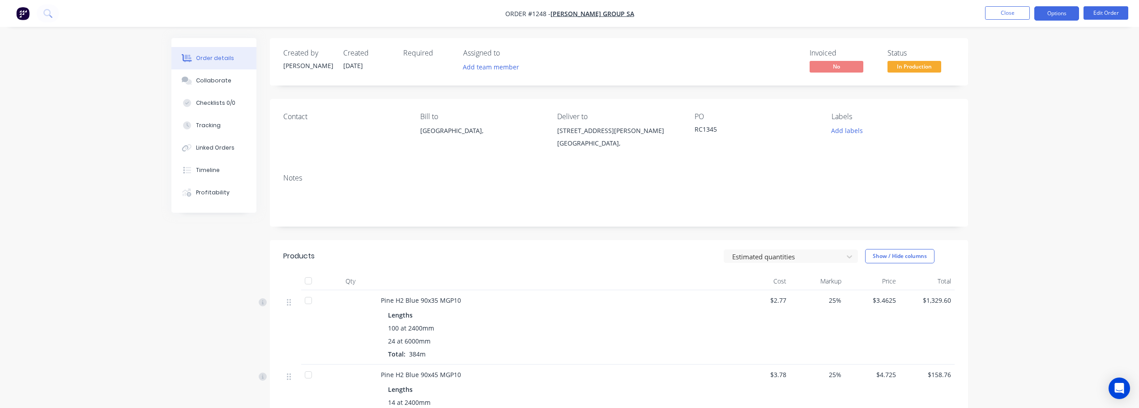
click at [1060, 15] on button "Options" at bounding box center [1057, 13] width 45 height 14
click at [1014, 220] on div "Duplicate" at bounding box center [1030, 215] width 82 height 13
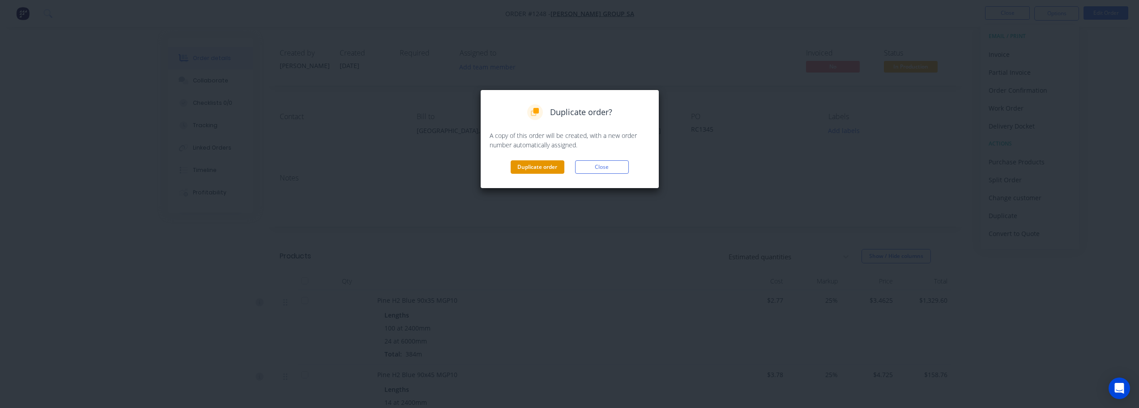
click at [548, 170] on button "Duplicate order" at bounding box center [538, 166] width 54 height 13
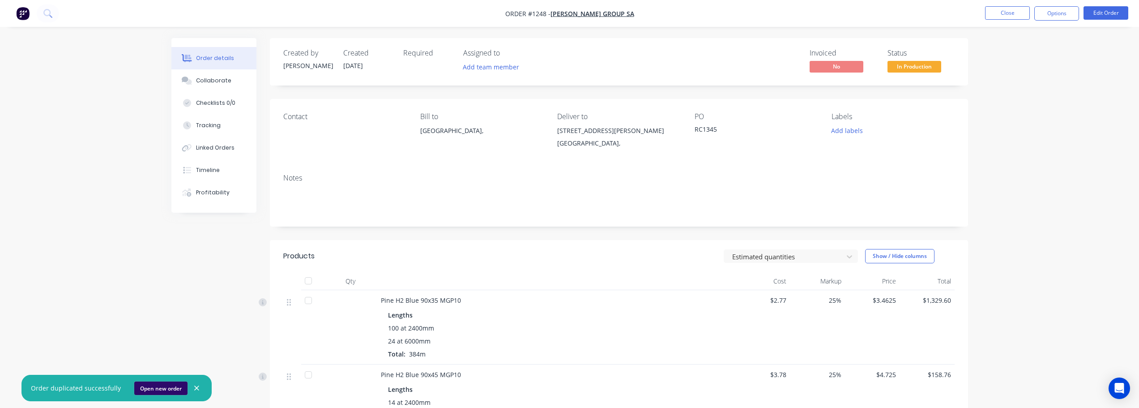
click at [156, 389] on button "Open new order" at bounding box center [160, 387] width 53 height 13
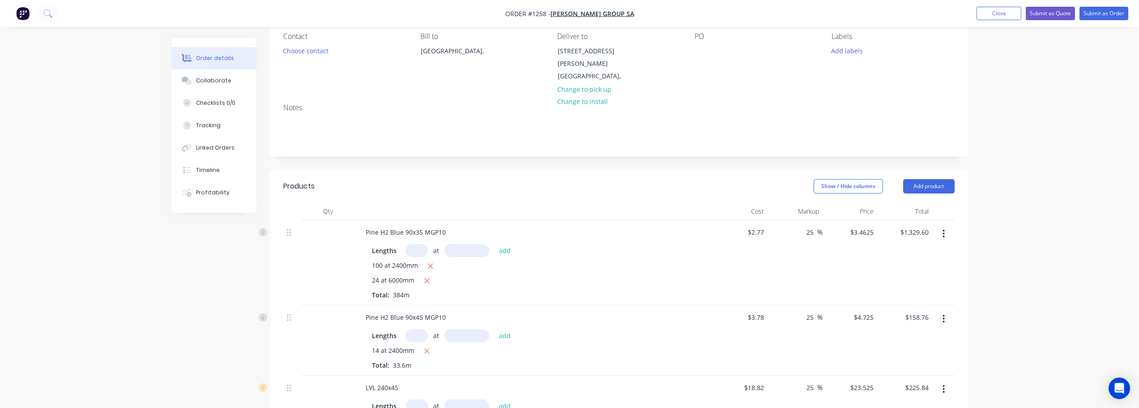
scroll to position [80, 0]
click at [944, 231] on icon "button" at bounding box center [944, 235] width 2 height 8
click at [896, 270] on div "Duplicate" at bounding box center [912, 276] width 69 height 13
click at [945, 230] on button "button" at bounding box center [943, 235] width 21 height 16
click at [901, 270] on div "Duplicate" at bounding box center [912, 276] width 69 height 13
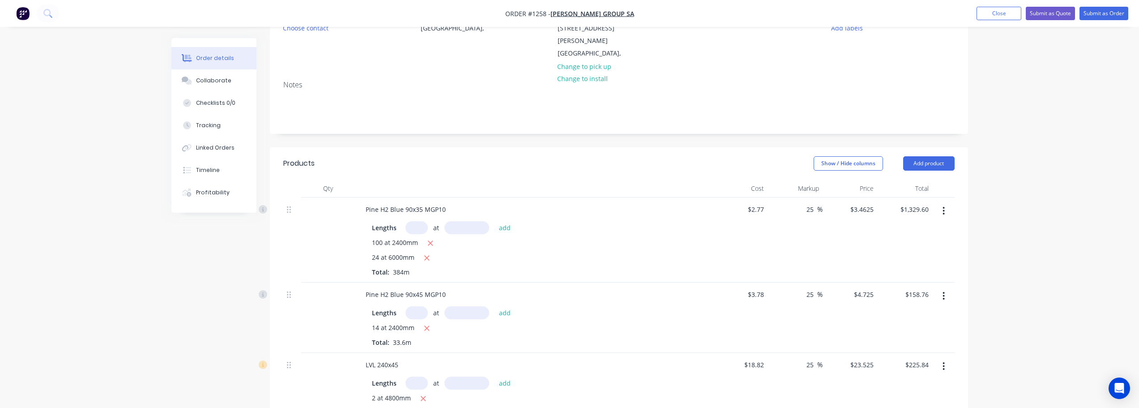
scroll to position [124, 0]
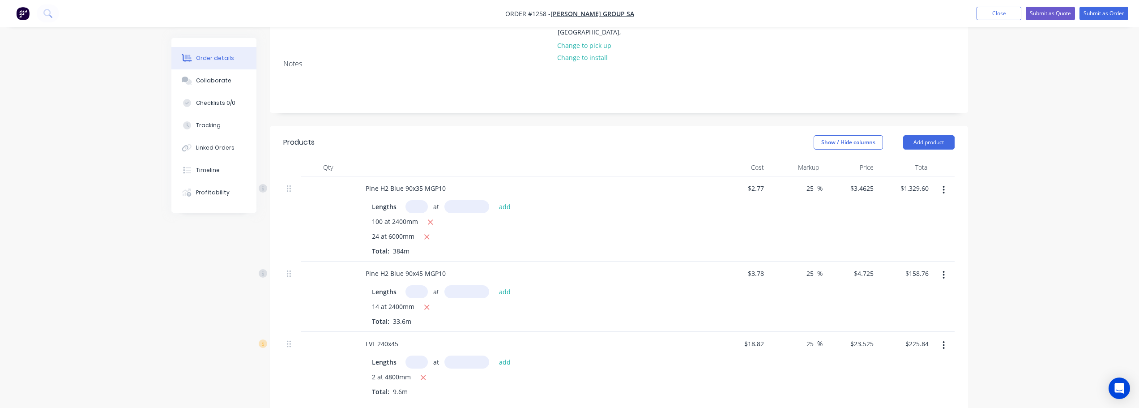
click at [944, 186] on icon "button" at bounding box center [944, 190] width 2 height 8
drag, startPoint x: 924, startPoint y: 227, endPoint x: 946, endPoint y: 201, distance: 34.3
click at [924, 226] on div "Duplicate" at bounding box center [912, 231] width 69 height 13
click at [944, 186] on icon "button" at bounding box center [944, 190] width 2 height 8
click at [913, 261] on div "Delete" at bounding box center [912, 267] width 69 height 13
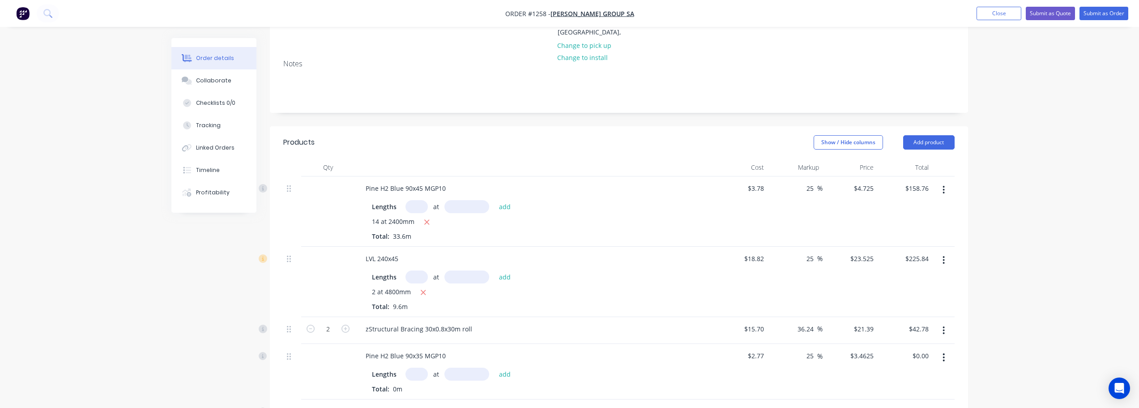
click at [937, 184] on button "button" at bounding box center [943, 190] width 21 height 16
drag, startPoint x: 913, startPoint y: 257, endPoint x: 935, endPoint y: 192, distance: 68.4
click at [914, 261] on div "Delete" at bounding box center [912, 267] width 69 height 13
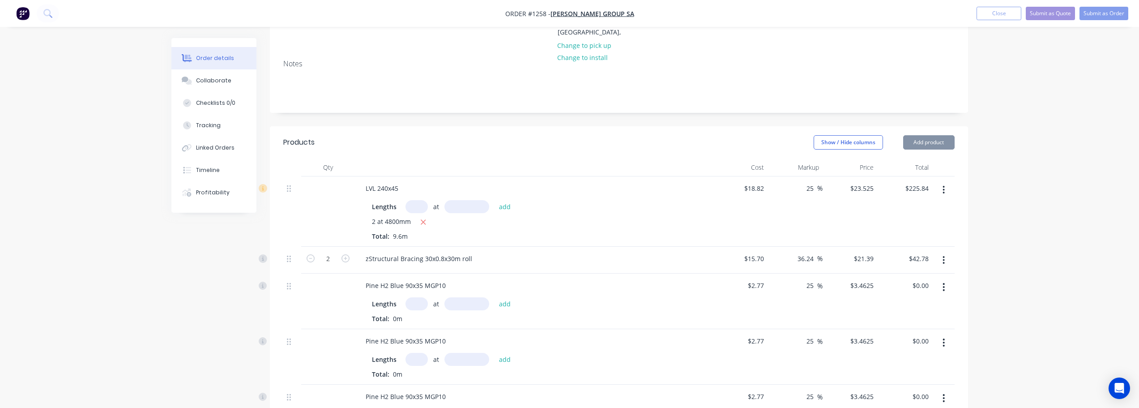
click at [943, 185] on icon "button" at bounding box center [944, 190] width 2 height 10
click at [903, 261] on div "Delete" at bounding box center [912, 267] width 69 height 13
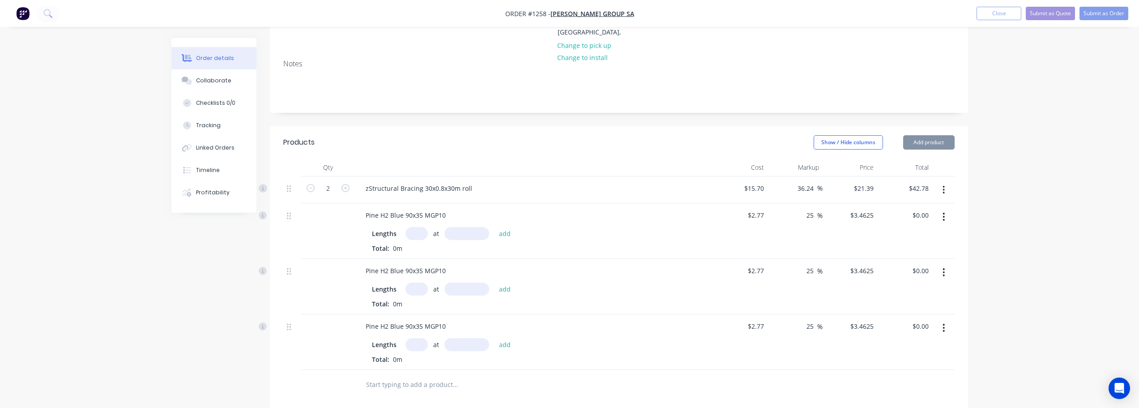
click at [943, 185] on icon "button" at bounding box center [944, 190] width 2 height 10
drag, startPoint x: 916, startPoint y: 254, endPoint x: 935, endPoint y: 210, distance: 47.3
click at [919, 258] on button "Delete" at bounding box center [912, 267] width 85 height 18
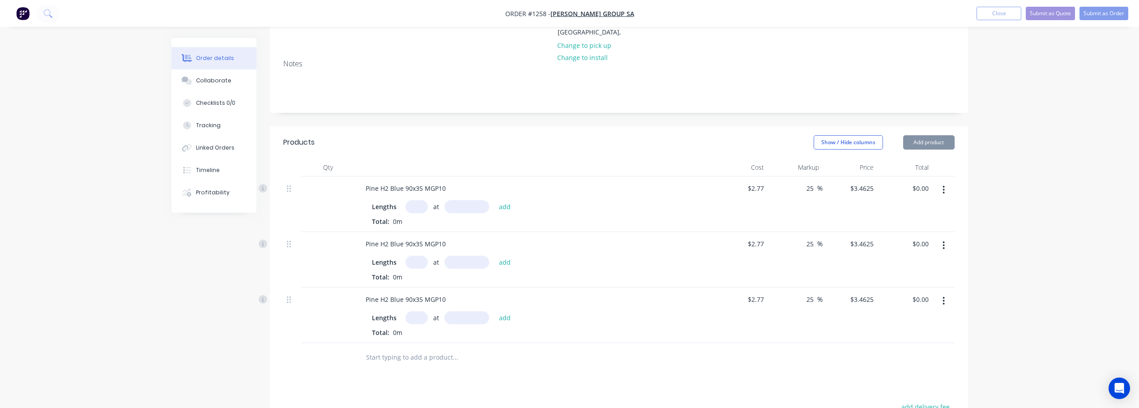
click at [941, 184] on button "button" at bounding box center [943, 190] width 21 height 16
drag, startPoint x: 915, startPoint y: 257, endPoint x: 929, endPoint y: 220, distance: 38.8
click at [916, 261] on div "Delete" at bounding box center [912, 267] width 69 height 13
click at [945, 186] on icon "button" at bounding box center [944, 190] width 2 height 8
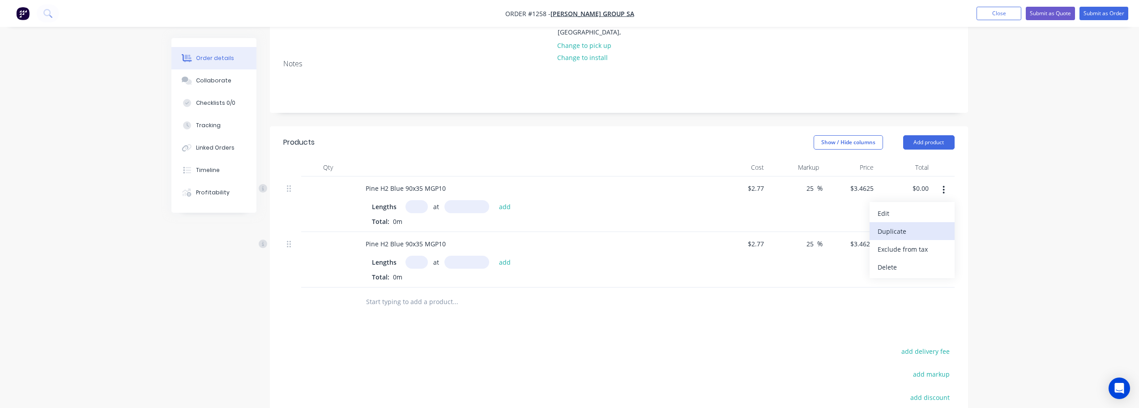
drag, startPoint x: 916, startPoint y: 266, endPoint x: 931, endPoint y: 213, distance: 55.3
click at [916, 265] on div "Edit Duplicate Exclude from tax Delete" at bounding box center [912, 240] width 85 height 76
drag, startPoint x: 897, startPoint y: 261, endPoint x: 925, endPoint y: 229, distance: 42.5
click at [897, 261] on div "Delete" at bounding box center [912, 267] width 69 height 13
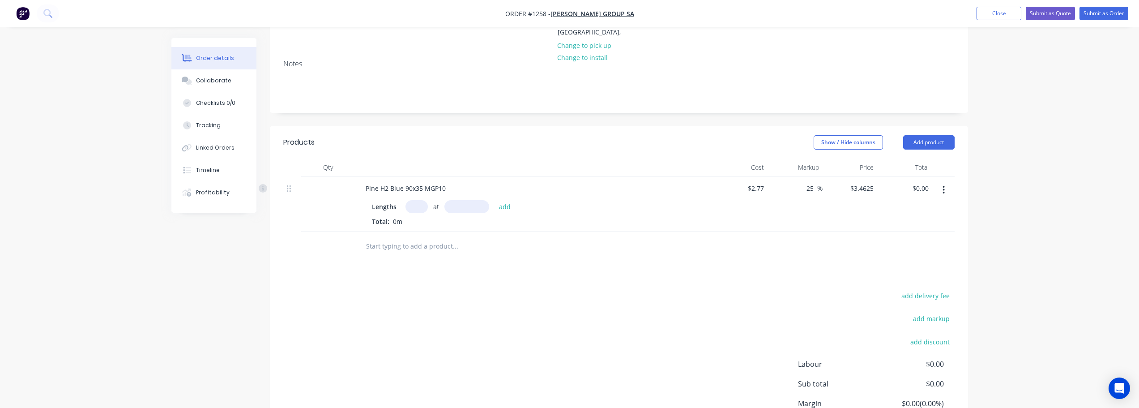
click at [941, 186] on button "button" at bounding box center [943, 190] width 21 height 16
click at [899, 261] on div "Delete" at bounding box center [912, 267] width 69 height 13
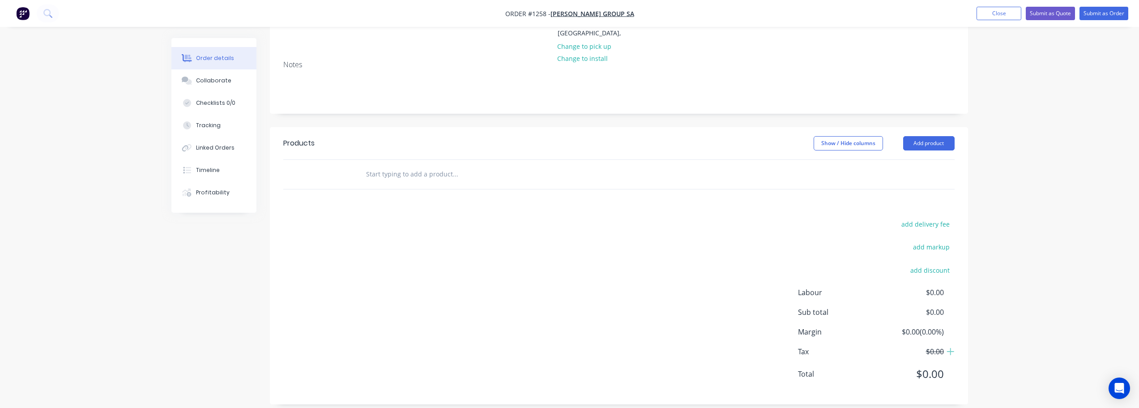
click at [411, 175] on div at bounding box center [516, 174] width 322 height 29
click at [413, 169] on input "text" at bounding box center [455, 174] width 179 height 18
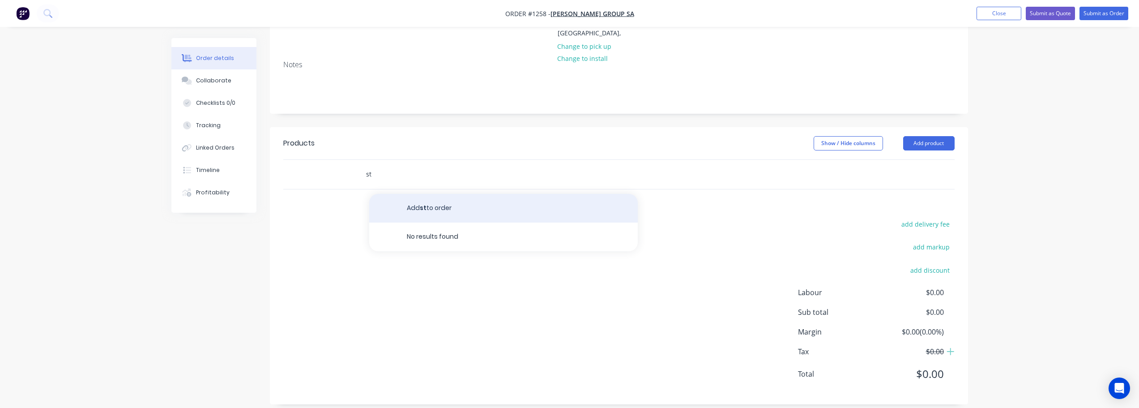
type input "s"
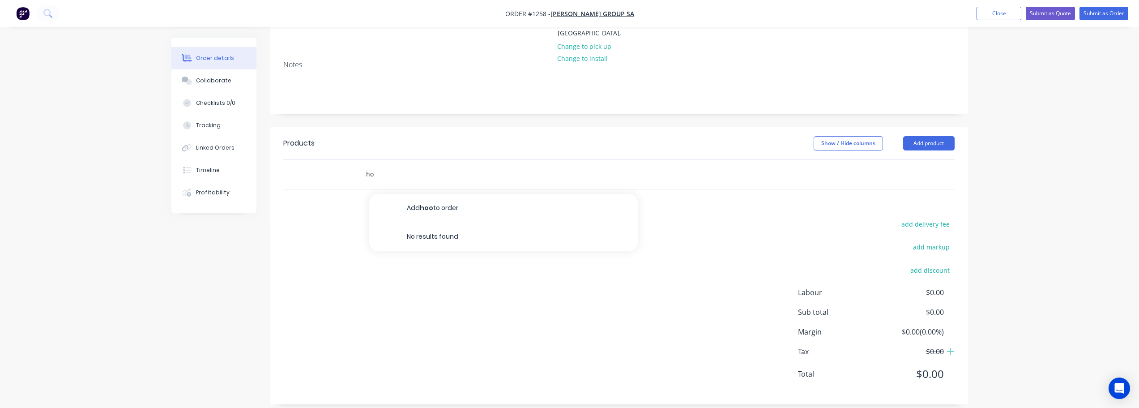
type input "h"
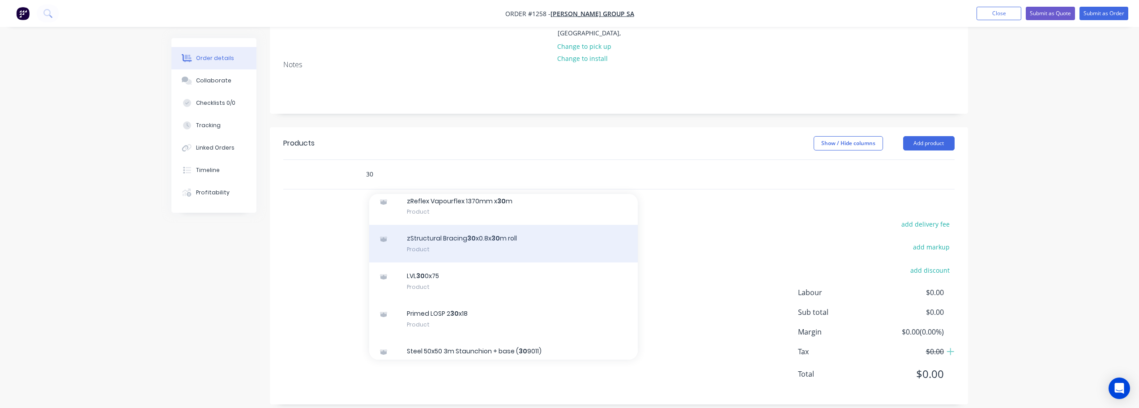
type input "30"
click at [458, 234] on div "zStructural Bracing 30 x0.8x 30 m roll Product" at bounding box center [503, 244] width 269 height 38
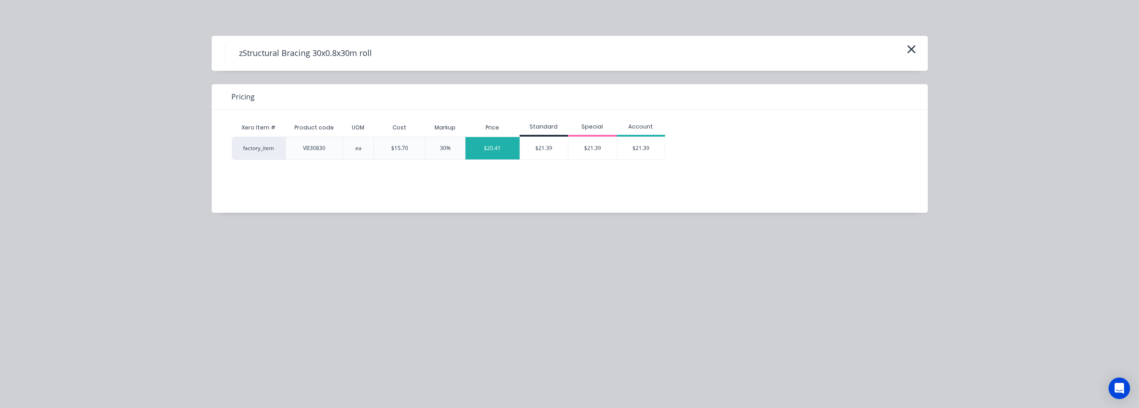
click at [498, 151] on div "$20.41" at bounding box center [493, 148] width 54 height 22
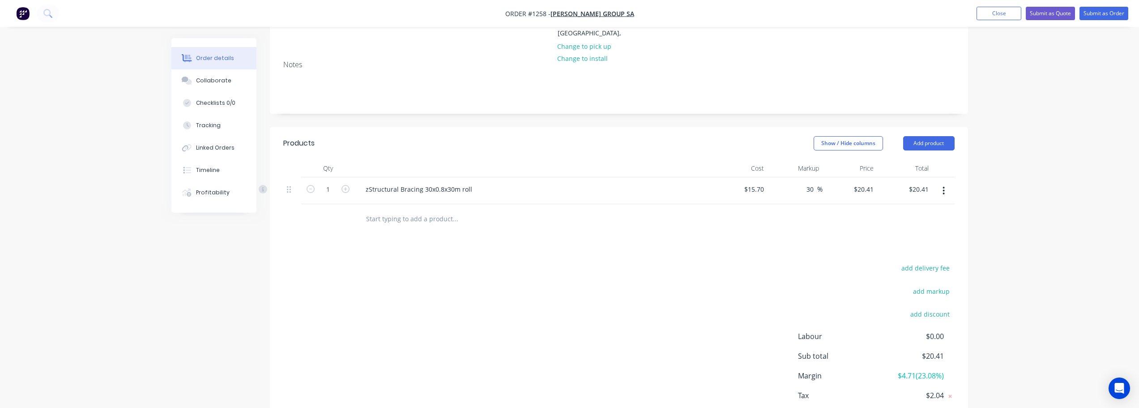
click at [445, 210] on input "text" at bounding box center [455, 219] width 179 height 18
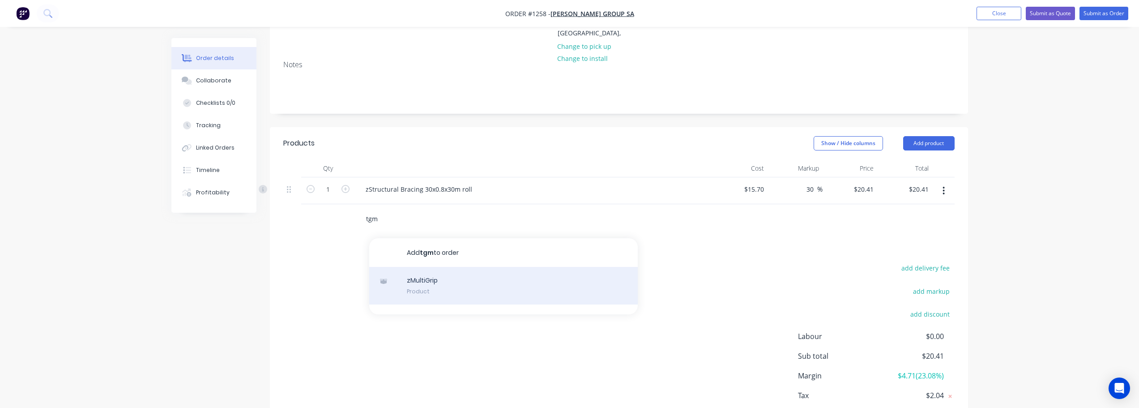
type input "tgm"
click at [488, 267] on div "zMultiGrip Product" at bounding box center [503, 286] width 269 height 38
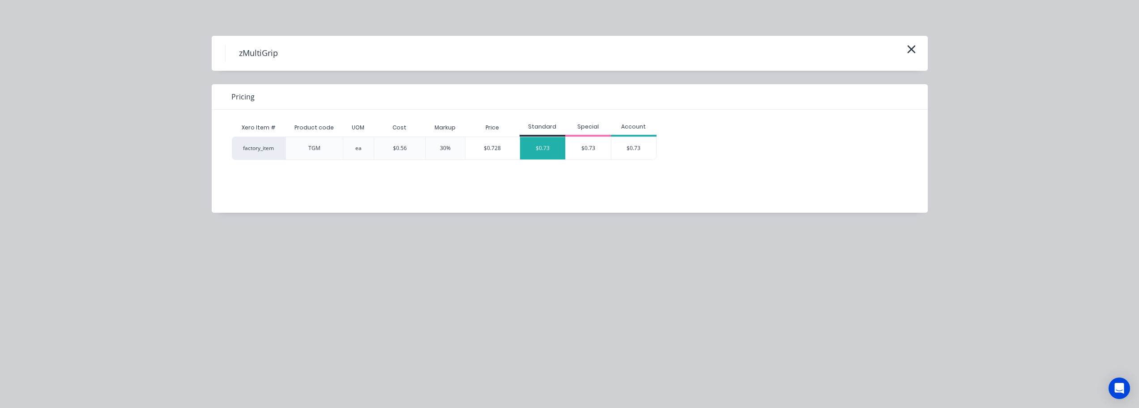
click at [530, 153] on div "$0.73" at bounding box center [542, 148] width 45 height 22
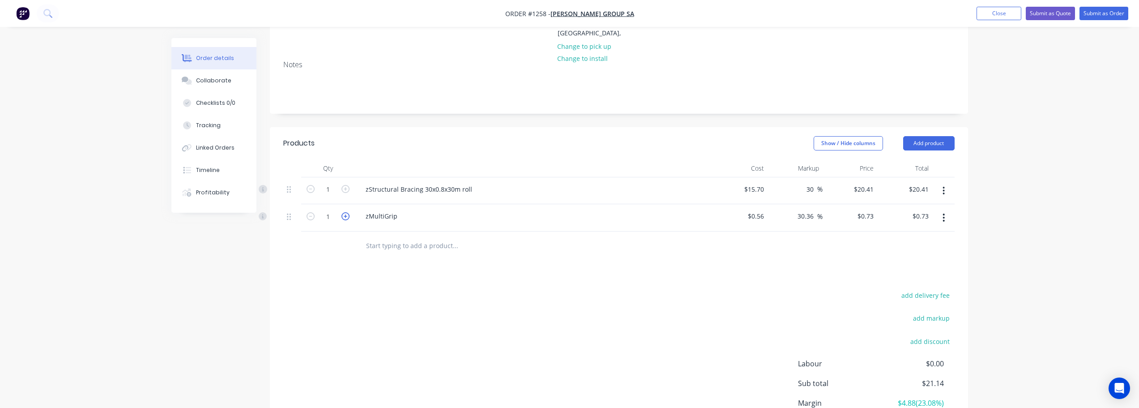
click at [344, 212] on icon "button" at bounding box center [346, 216] width 8 height 8
type input "2"
type input "$1.46"
click at [344, 212] on icon "button" at bounding box center [346, 216] width 8 height 8
type input "3"
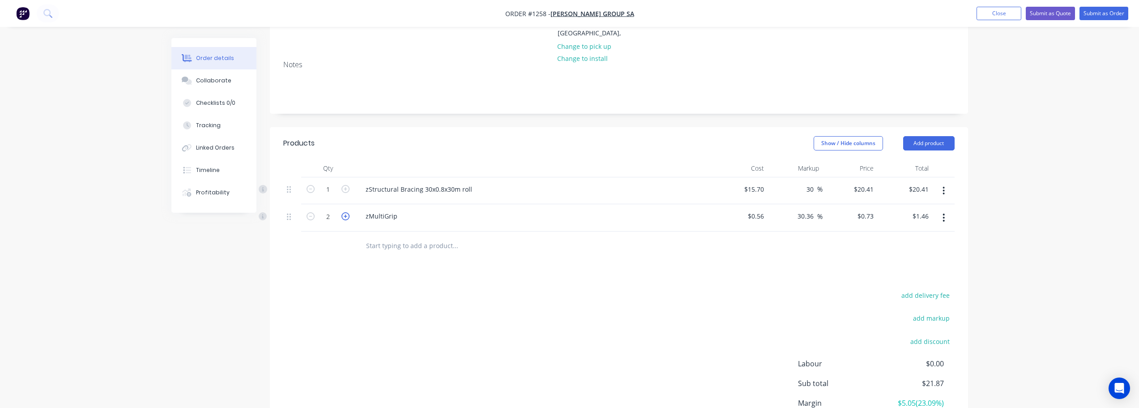
type input "$2.19"
click at [415, 247] on div at bounding box center [516, 245] width 322 height 29
click at [420, 239] on input "text" at bounding box center [455, 246] width 179 height 18
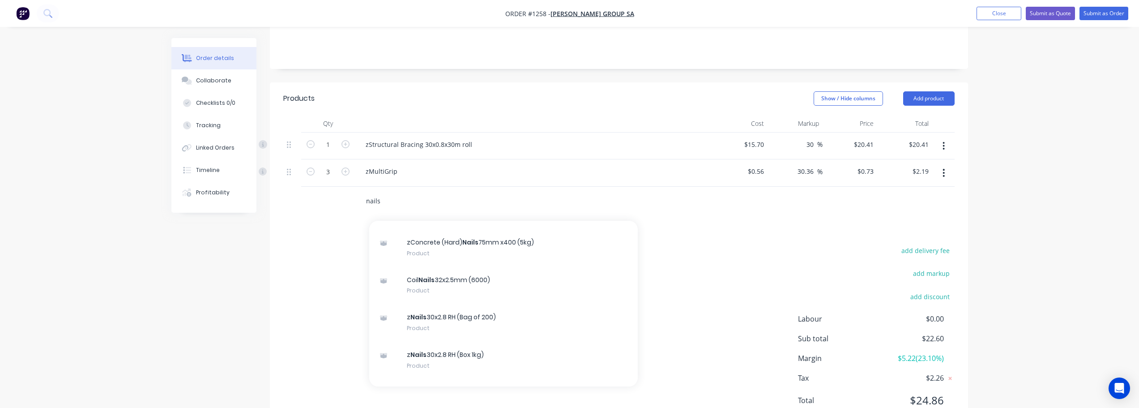
scroll to position [492, 0]
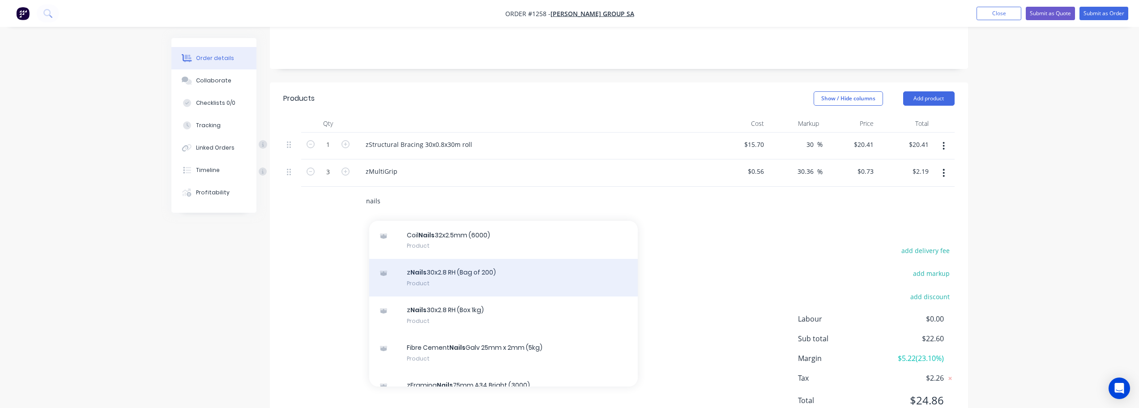
type input "nails"
click at [467, 270] on div "z Nails 30x2.8 RH (Bag of 200) Product" at bounding box center [503, 278] width 269 height 38
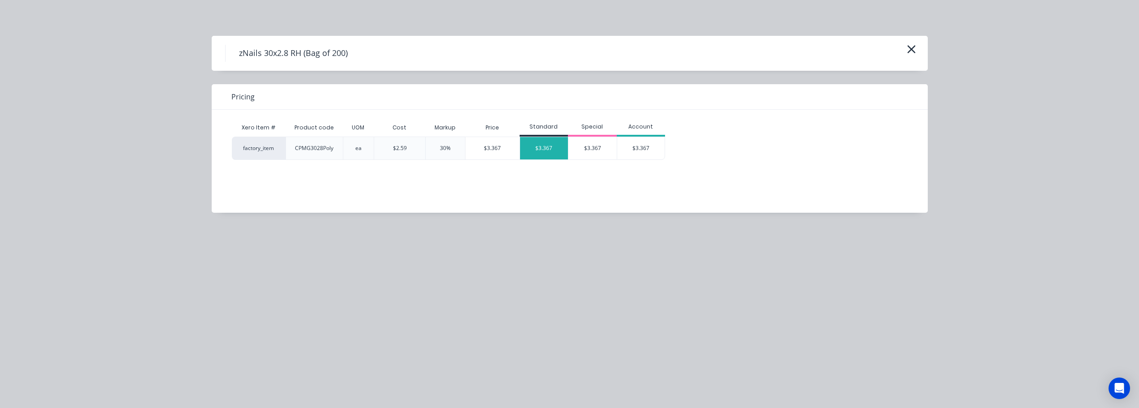
click at [549, 157] on div "$3.367" at bounding box center [544, 148] width 48 height 22
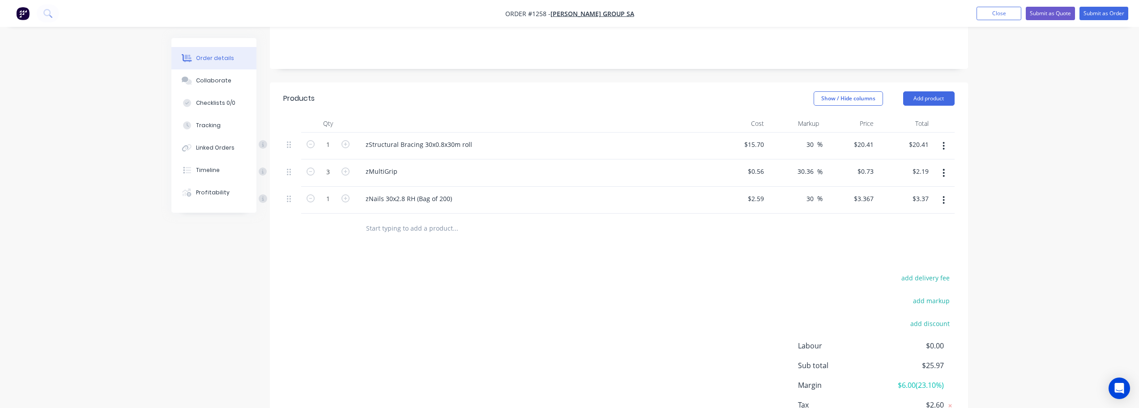
click at [430, 222] on input "text" at bounding box center [455, 228] width 179 height 18
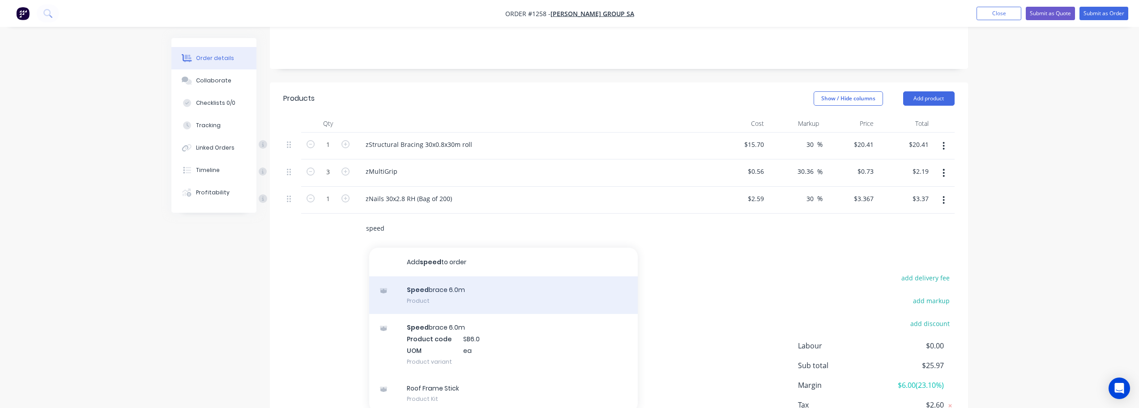
type input "speed"
click at [492, 276] on div "Speed brace 6.0m Product" at bounding box center [503, 295] width 269 height 38
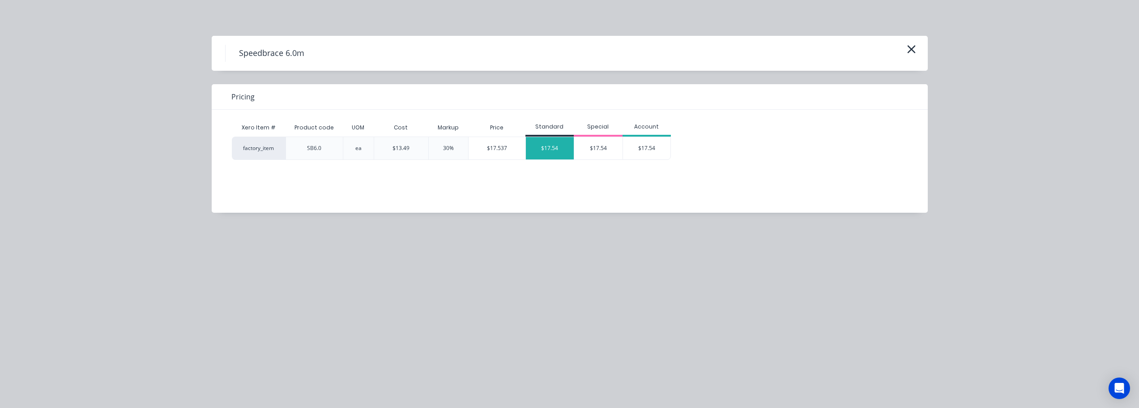
click at [549, 159] on div "$17.54" at bounding box center [550, 148] width 48 height 22
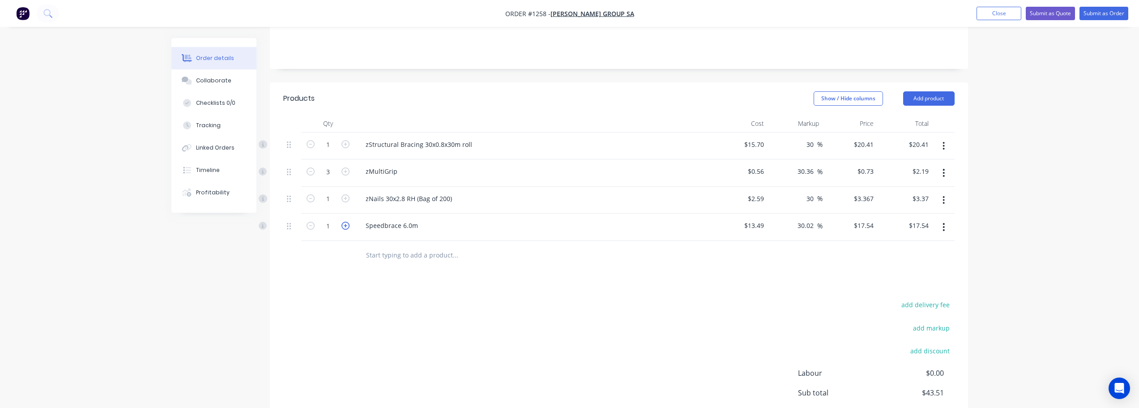
click at [343, 222] on icon "button" at bounding box center [346, 226] width 8 height 8
type input "2"
type input "$35.08"
click at [344, 222] on icon "button" at bounding box center [346, 226] width 8 height 8
type input "3"
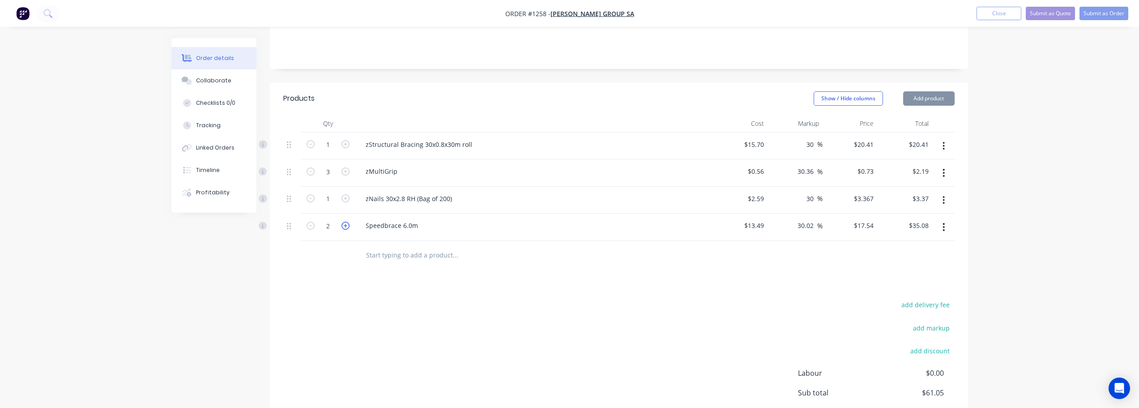
type input "$52.62"
click at [344, 222] on icon "button" at bounding box center [346, 226] width 8 height 8
type input "4"
type input "$70.16"
click at [344, 222] on icon "button" at bounding box center [346, 226] width 8 height 8
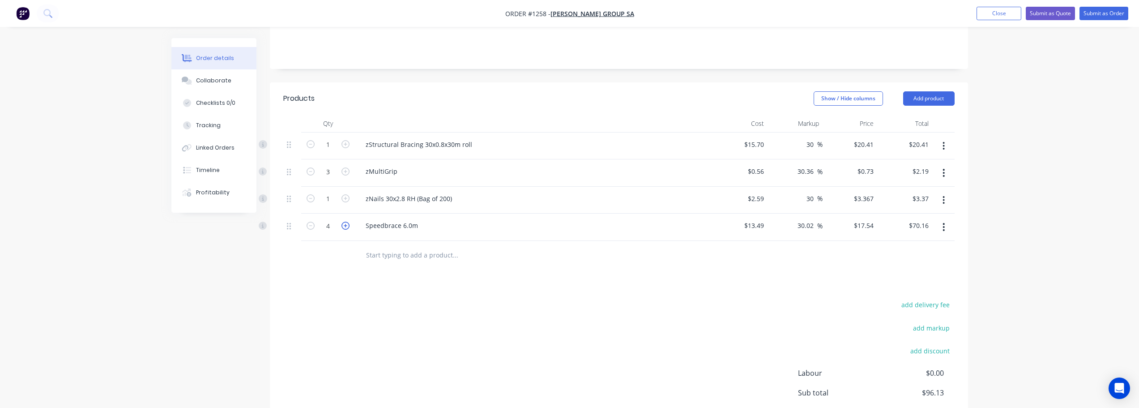
type input "5"
type input "$87.70"
click at [344, 222] on icon "button" at bounding box center [346, 226] width 8 height 8
type input "6"
type input "$105.24"
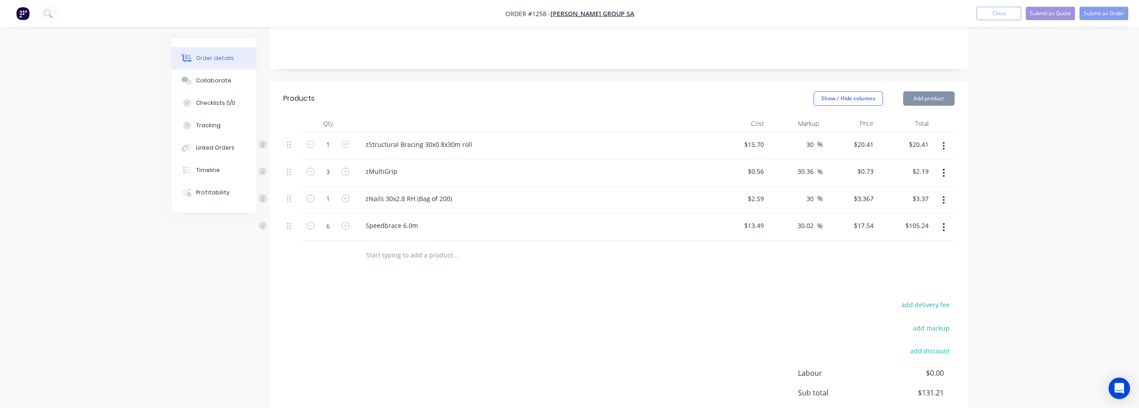
click at [597, 284] on div "Products Show / Hide columns Add product Qty Cost Markup Price Total 1 zStructu…" at bounding box center [619, 283] width 698 height 403
click at [659, 299] on div "add delivery fee add markup add discount Labour $0.00 Sub total $131.21 Margin …" at bounding box center [619, 385] width 672 height 173
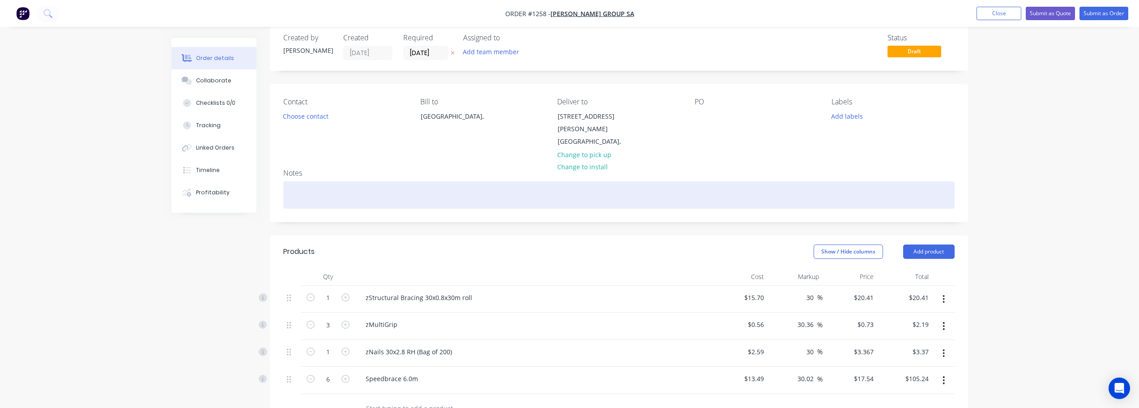
scroll to position [0, 0]
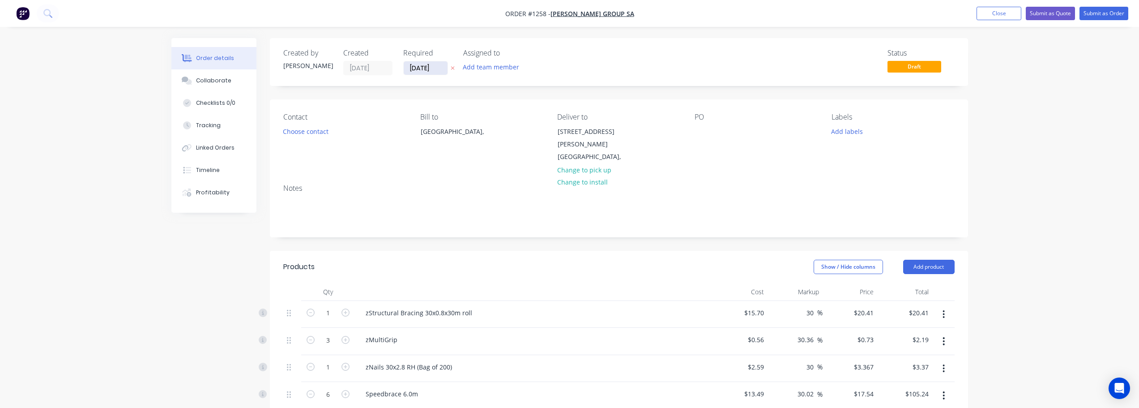
click at [433, 66] on input "[DATE]" at bounding box center [426, 67] width 44 height 13
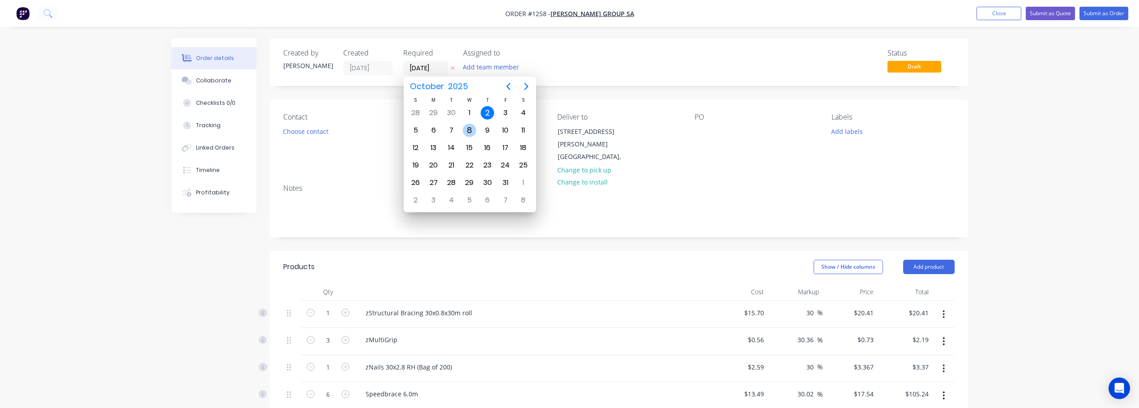
click at [471, 131] on div "8" at bounding box center [469, 130] width 13 height 13
type input "08/10/25"
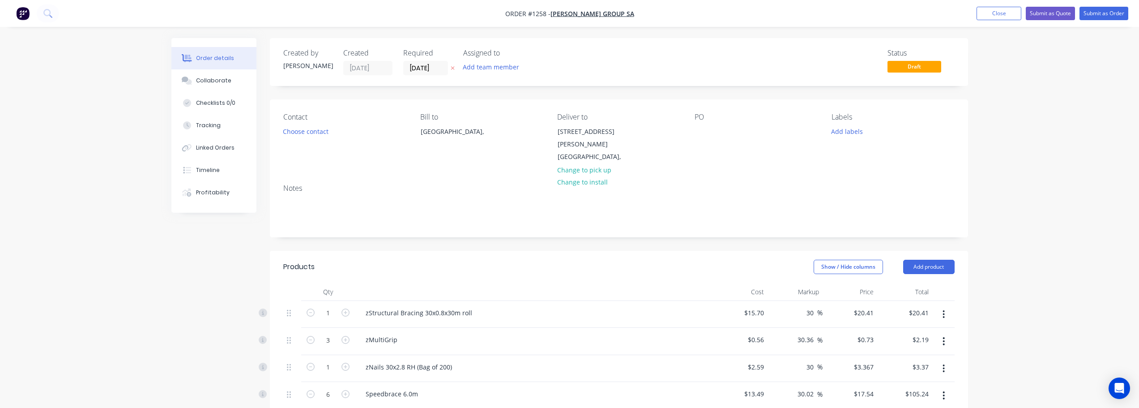
click at [711, 132] on div "PO" at bounding box center [756, 138] width 123 height 51
click at [708, 136] on div at bounding box center [702, 131] width 14 height 13
click at [841, 132] on button "Add labels" at bounding box center [847, 131] width 41 height 12
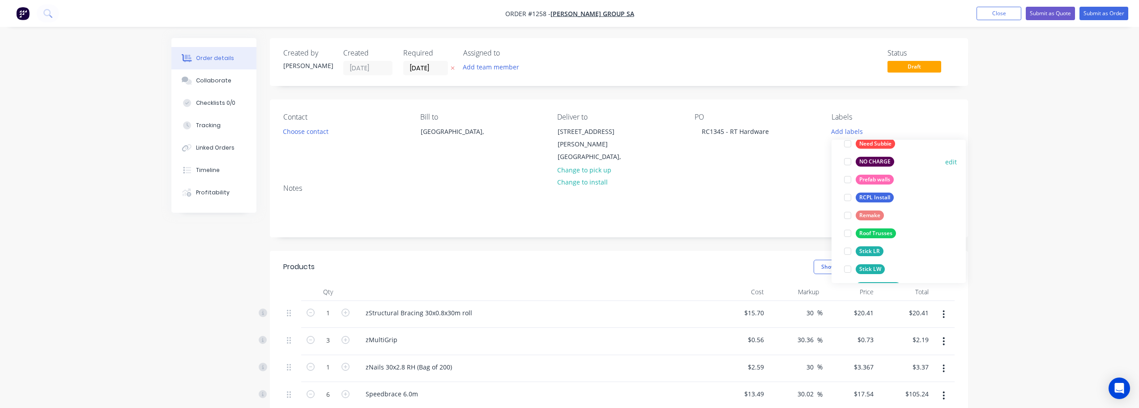
scroll to position [179, 0]
click at [895, 211] on div "Roof Trusses" at bounding box center [876, 211] width 40 height 10
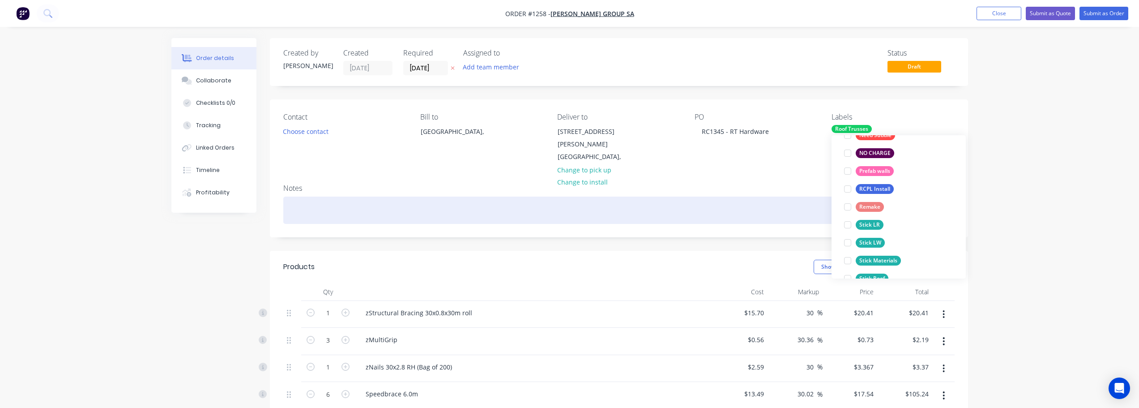
scroll to position [0, 0]
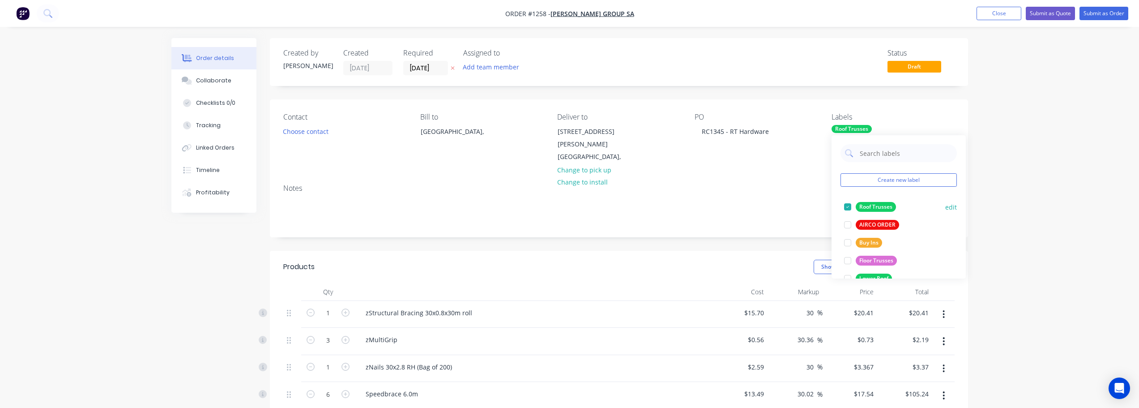
click at [882, 205] on div "Roof Trusses" at bounding box center [876, 207] width 40 height 10
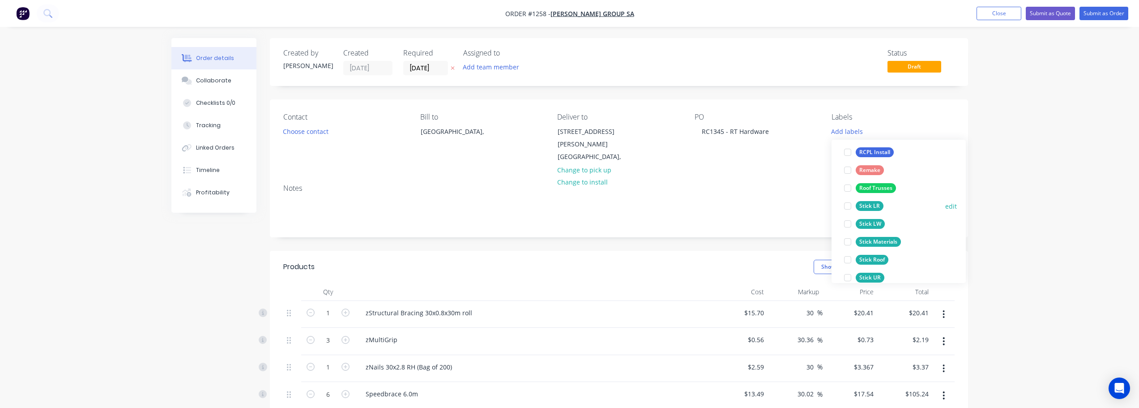
scroll to position [224, 0]
click at [890, 218] on div "Stick Materials" at bounding box center [878, 220] width 45 height 10
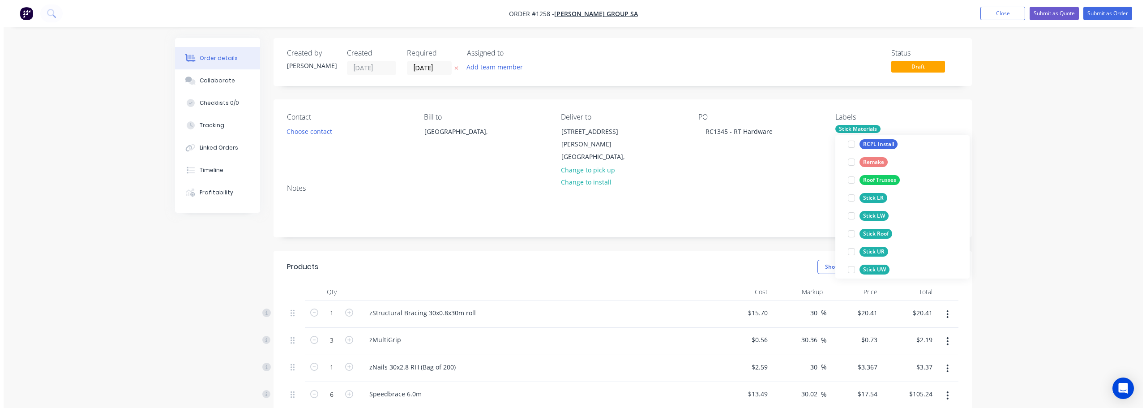
scroll to position [0, 0]
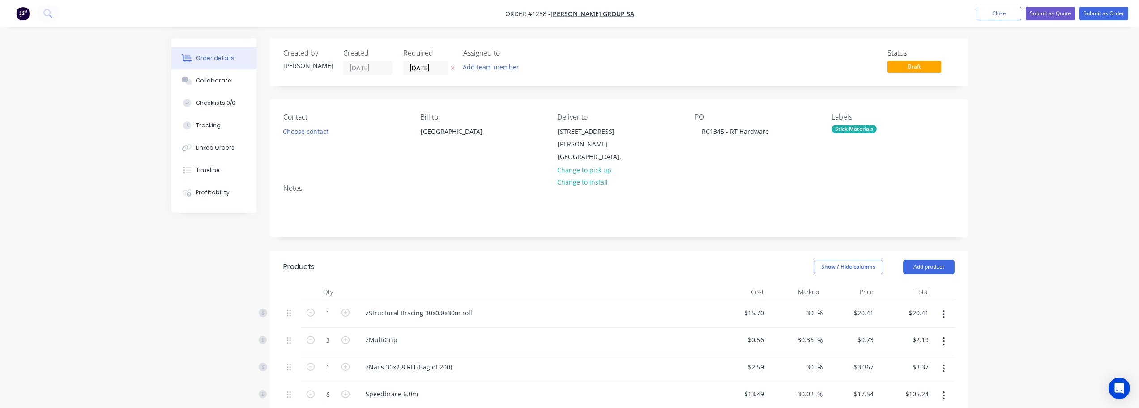
click at [1006, 152] on div "Order details Collaborate Checklists 0/0 Tracking Linked Orders Timeline Profit…" at bounding box center [569, 333] width 1139 height 667
click at [1117, 13] on button "Submit as Order" at bounding box center [1104, 13] width 49 height 13
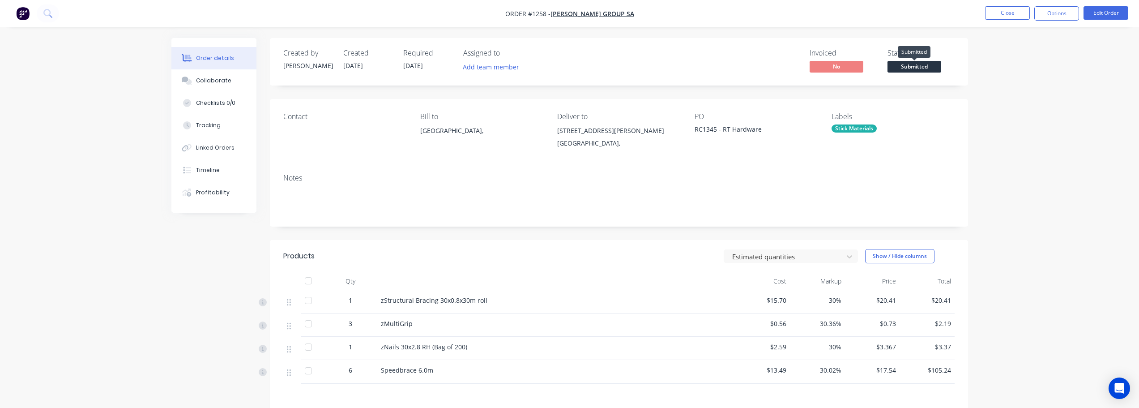
click at [912, 68] on span "Submitted" at bounding box center [915, 66] width 54 height 11
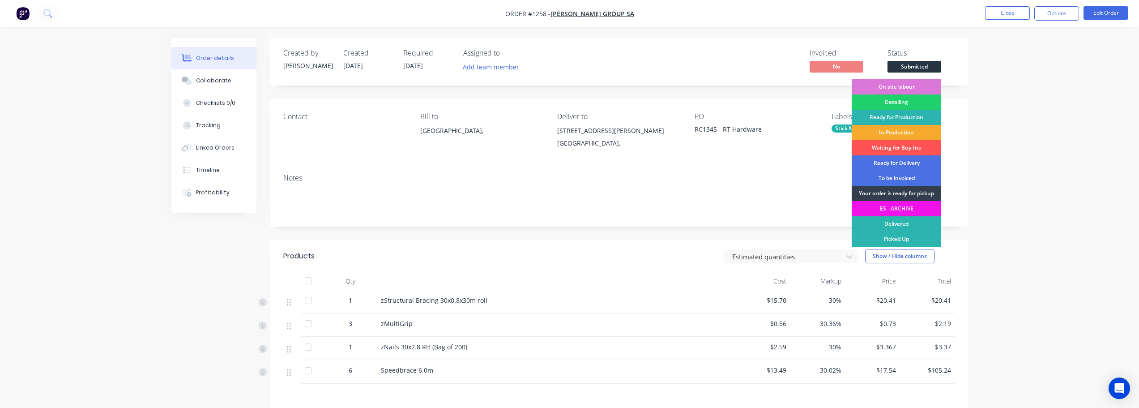
click at [923, 129] on div "In Production" at bounding box center [897, 132] width 90 height 15
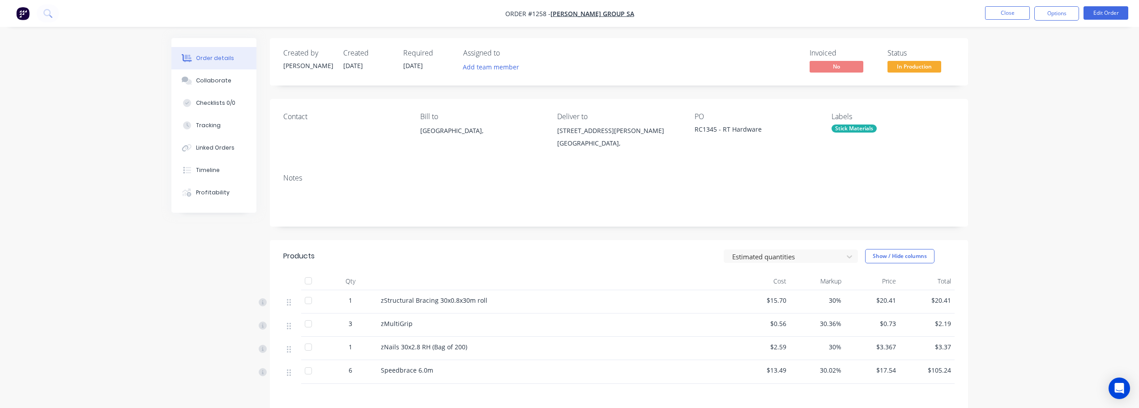
drag, startPoint x: 1054, startPoint y: 86, endPoint x: 1066, endPoint y: 31, distance: 56.7
click at [1054, 85] on div "Order details Collaborate Checklists 0/0 Tracking Linked Orders Timeline Profit…" at bounding box center [569, 271] width 1139 height 543
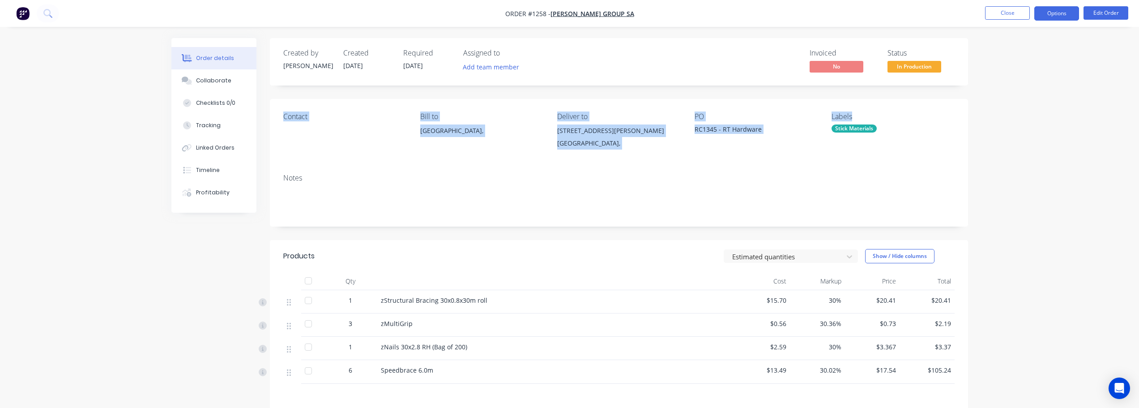
click at [1061, 7] on button "Options" at bounding box center [1057, 13] width 45 height 14
click at [1028, 128] on div "Delivery Docket" at bounding box center [1030, 126] width 82 height 13
click at [1014, 56] on div "Back" at bounding box center [1030, 54] width 82 height 13
click at [1023, 111] on div "Work Order" at bounding box center [1030, 108] width 82 height 13
click at [1022, 90] on div "Without pricing" at bounding box center [1030, 90] width 82 height 13
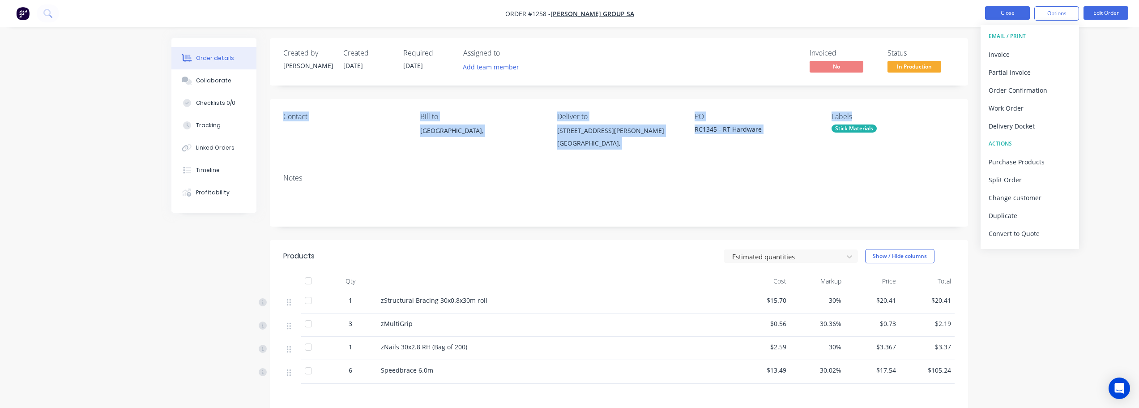
click at [1004, 14] on button "Close" at bounding box center [1007, 12] width 45 height 13
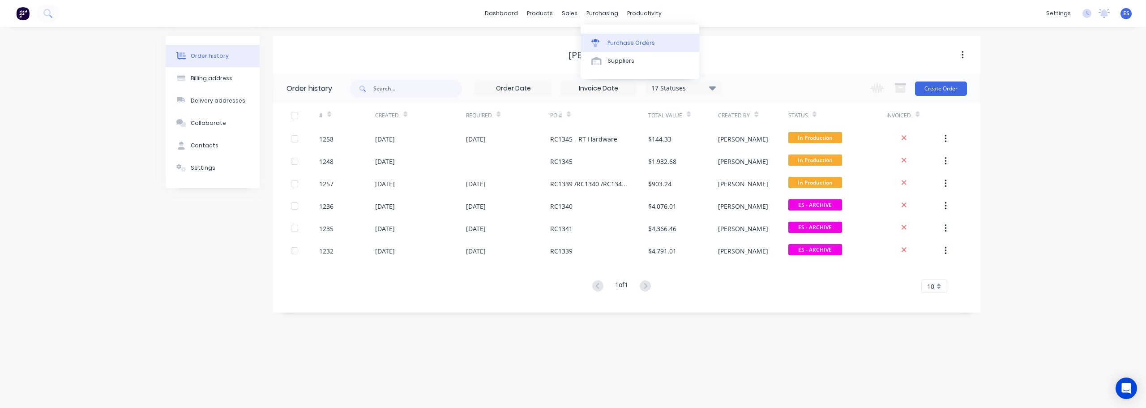
click at [641, 44] on div "Purchase Orders" at bounding box center [631, 43] width 47 height 8
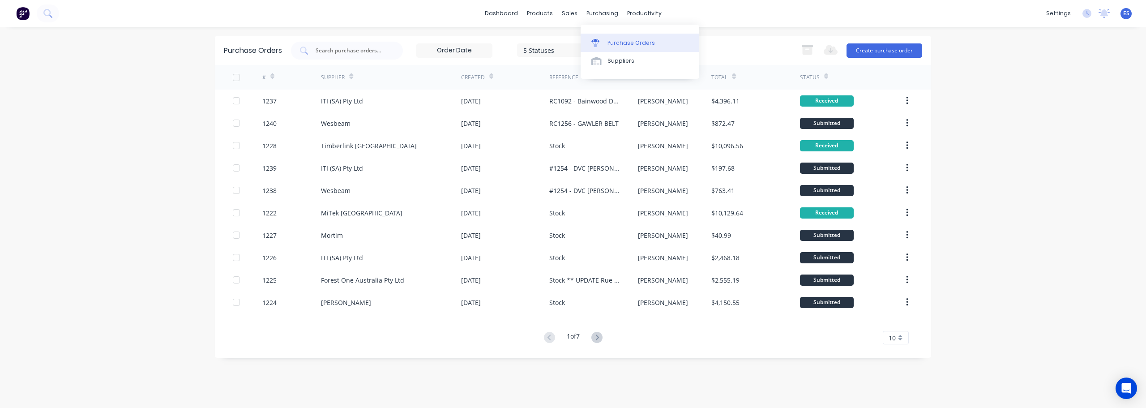
click at [622, 43] on div "Purchase Orders" at bounding box center [631, 43] width 47 height 8
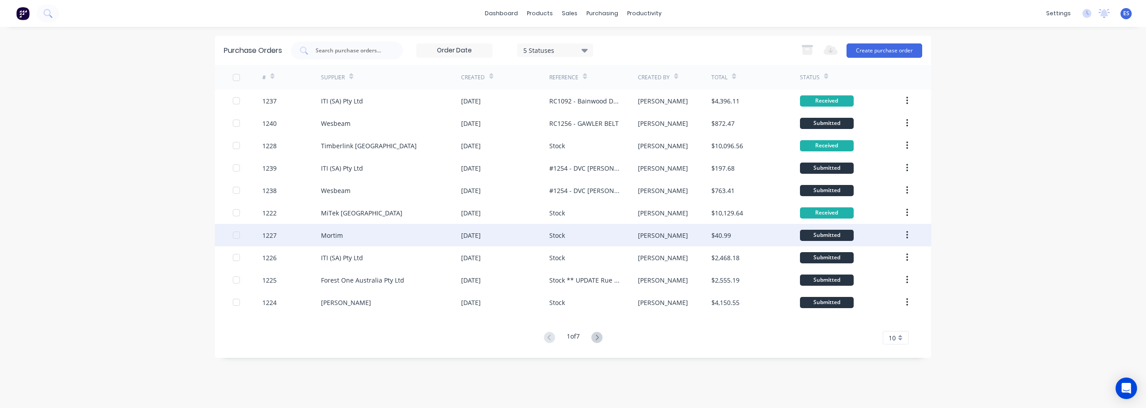
click at [522, 240] on div "[DATE]" at bounding box center [505, 235] width 88 height 22
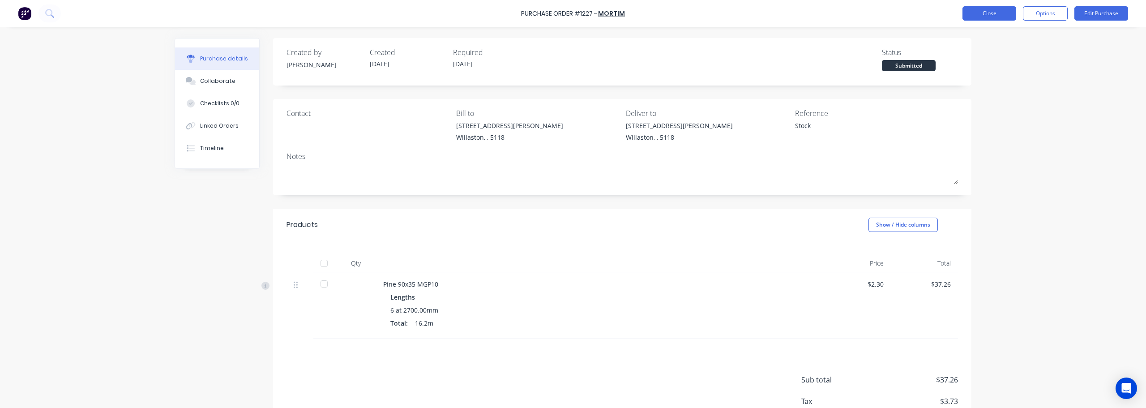
click at [979, 17] on button "Close" at bounding box center [990, 13] width 54 height 14
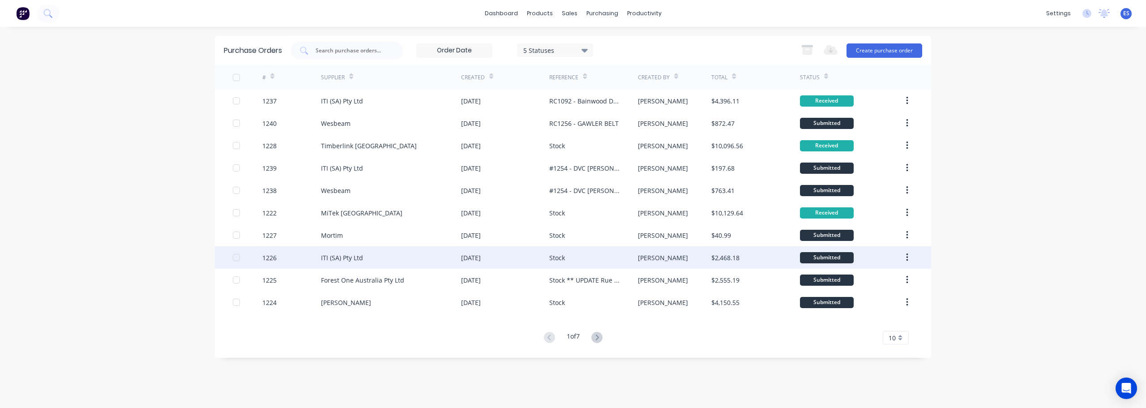
click at [599, 257] on div "Stock" at bounding box center [593, 257] width 88 height 22
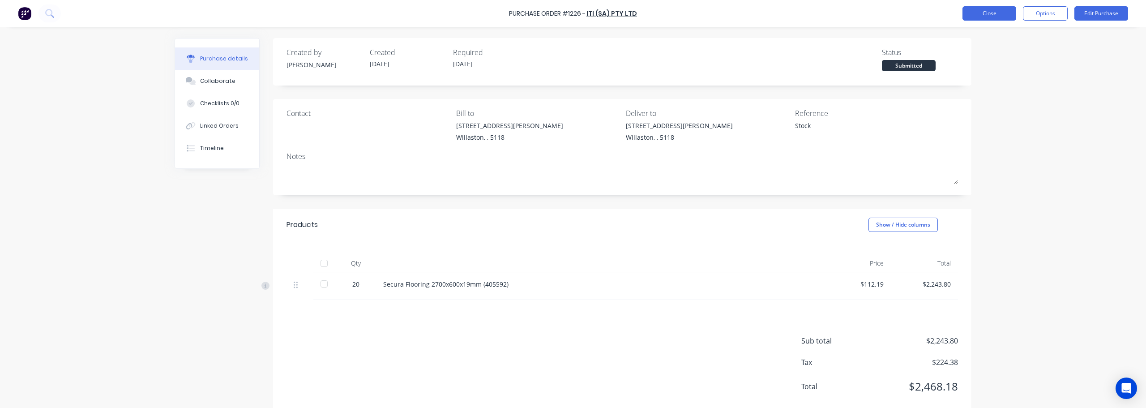
click at [1003, 15] on button "Close" at bounding box center [990, 13] width 54 height 14
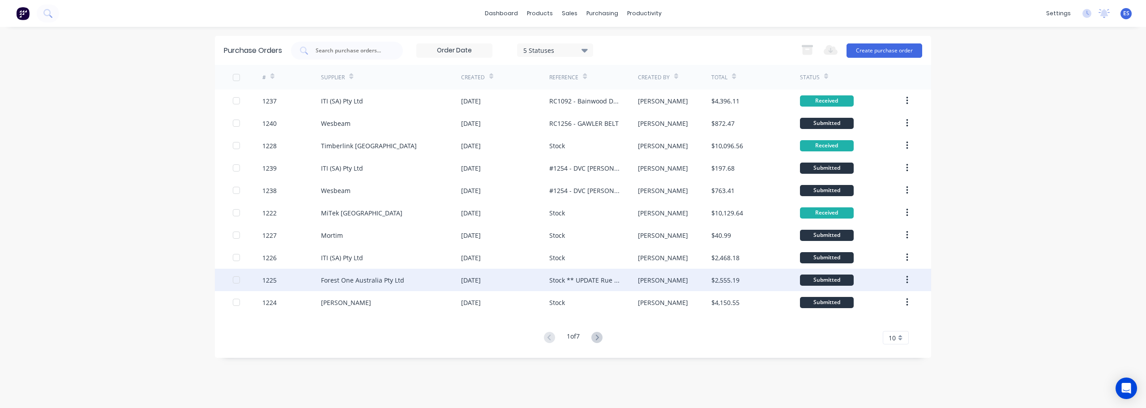
click at [593, 282] on div "Stock ** UPDATE Rue Int Cost **" at bounding box center [584, 279] width 70 height 9
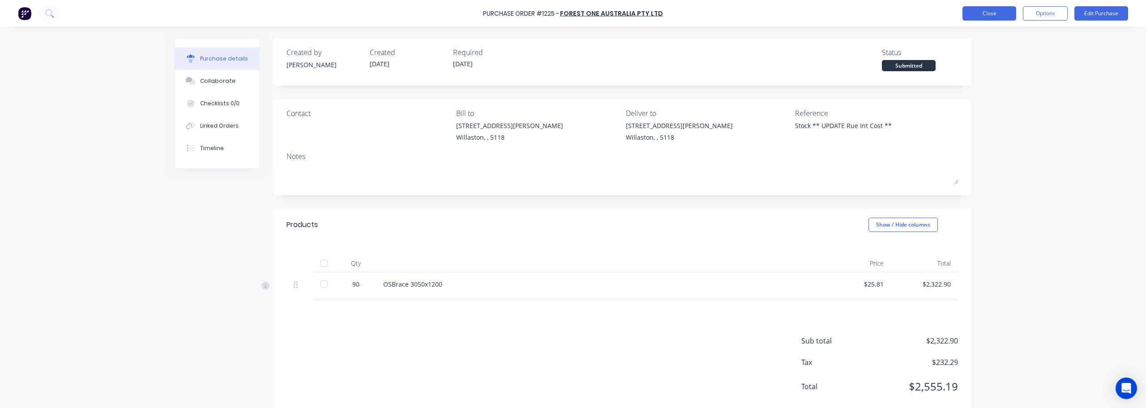
click at [980, 14] on button "Close" at bounding box center [990, 13] width 54 height 14
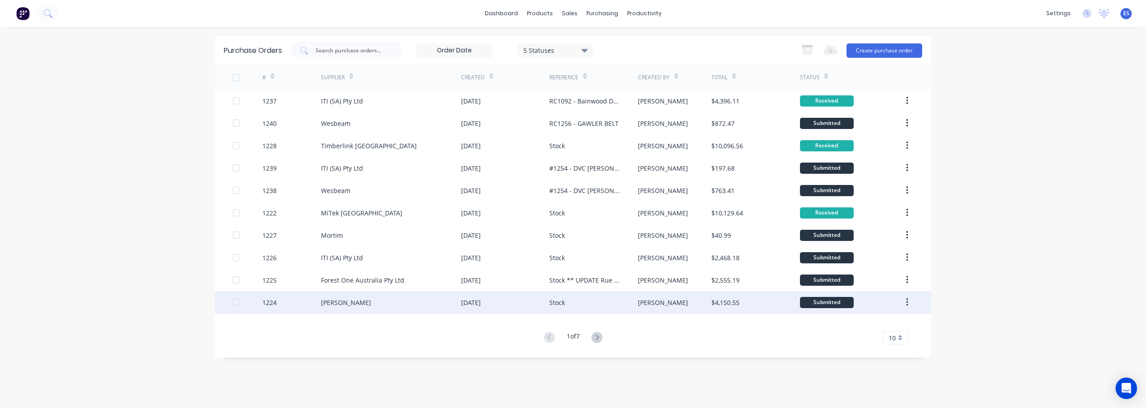
click at [606, 304] on div "Stock" at bounding box center [593, 302] width 88 height 22
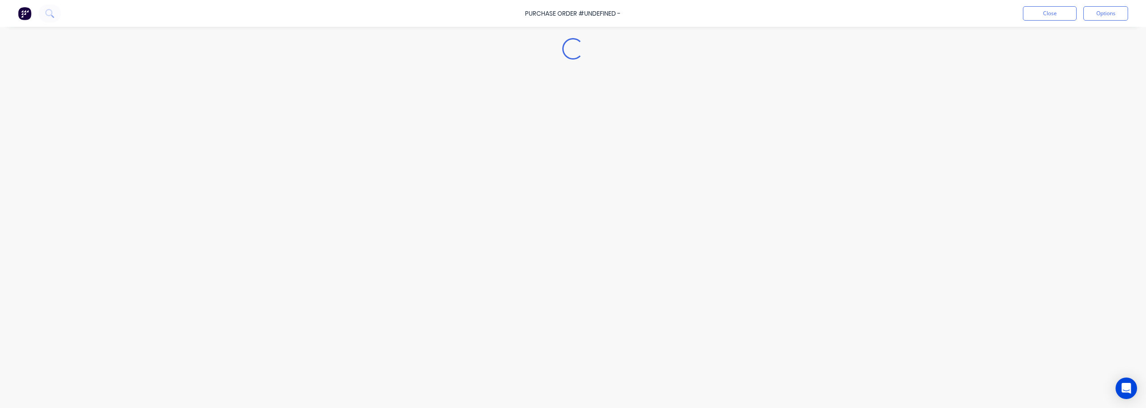
type textarea "x"
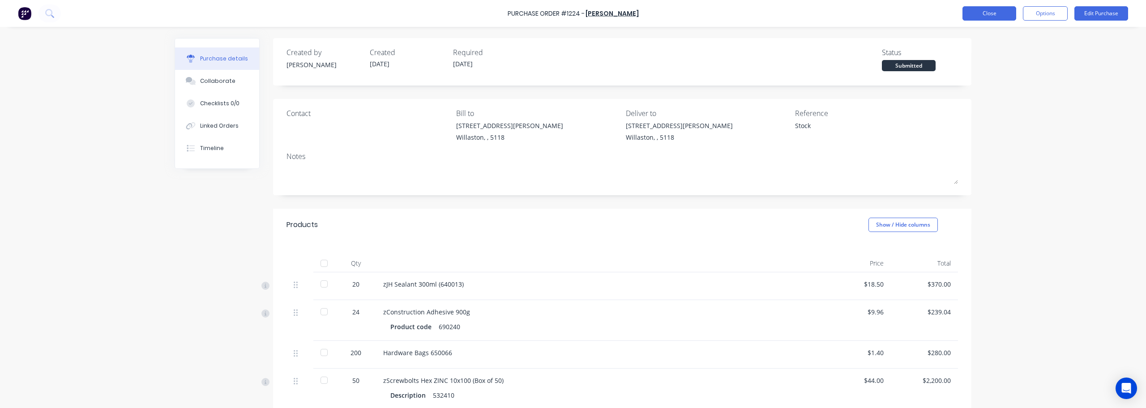
click at [993, 9] on button "Close" at bounding box center [990, 13] width 54 height 14
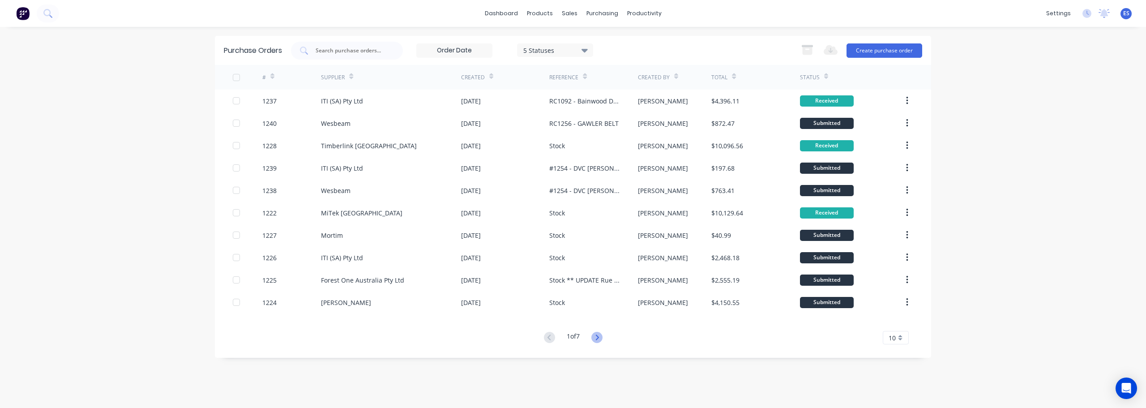
click at [596, 340] on icon at bounding box center [596, 337] width 11 height 11
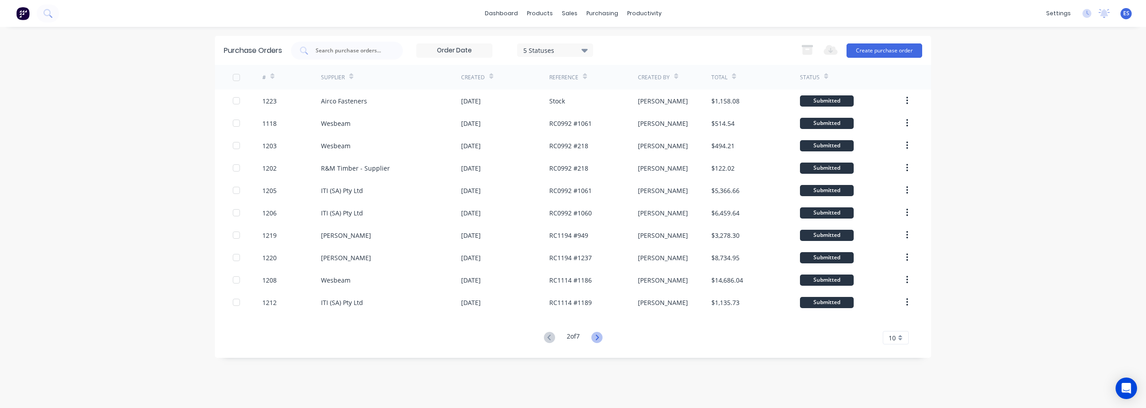
click at [598, 338] on icon at bounding box center [596, 337] width 11 height 11
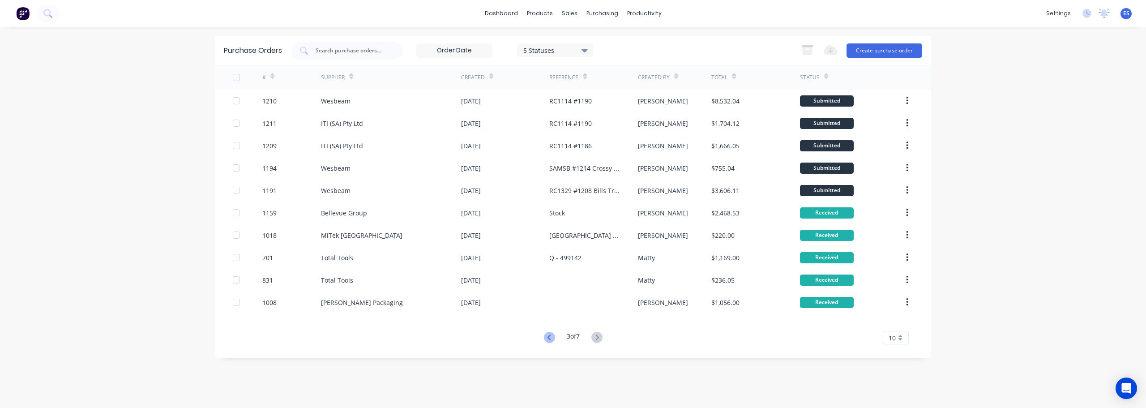
click at [547, 338] on icon at bounding box center [549, 337] width 11 height 11
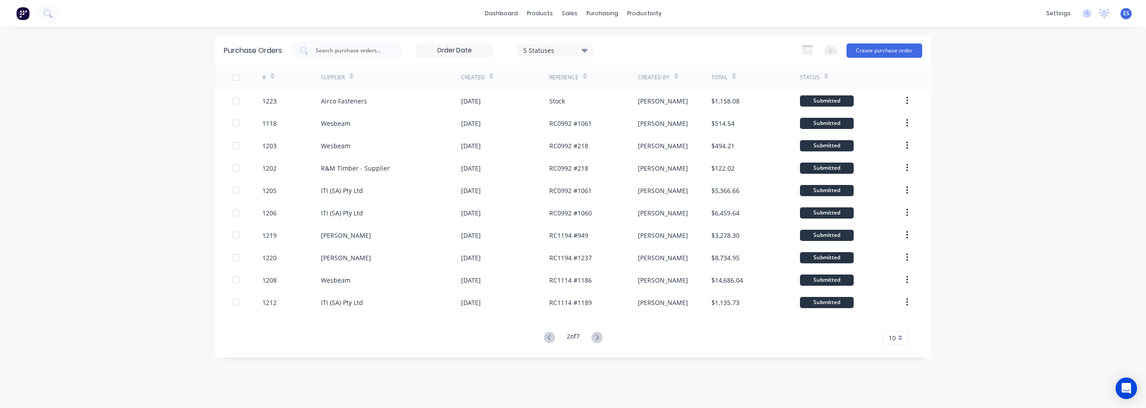
click at [547, 337] on icon at bounding box center [548, 336] width 3 height 5
